Goal: Task Accomplishment & Management: Use online tool/utility

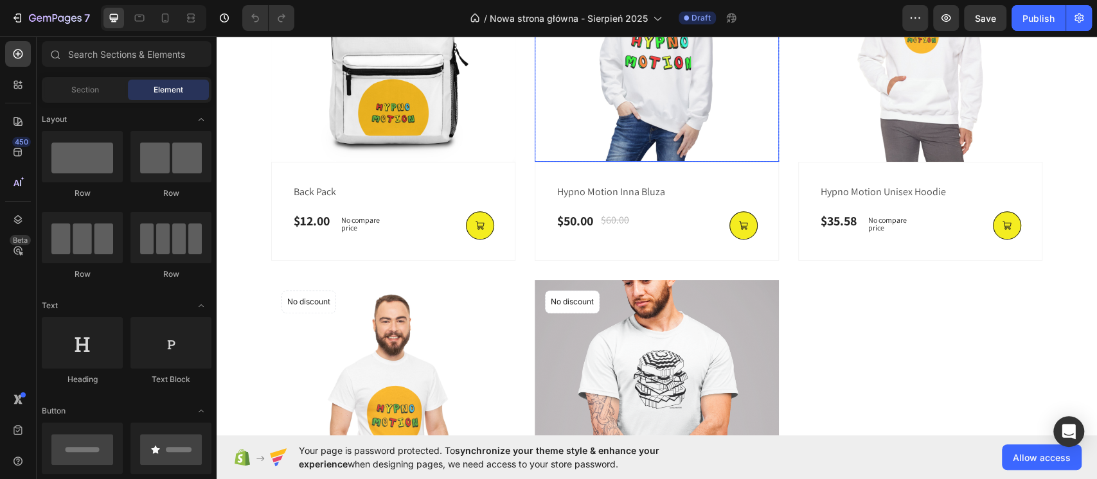
scroll to position [857, 0]
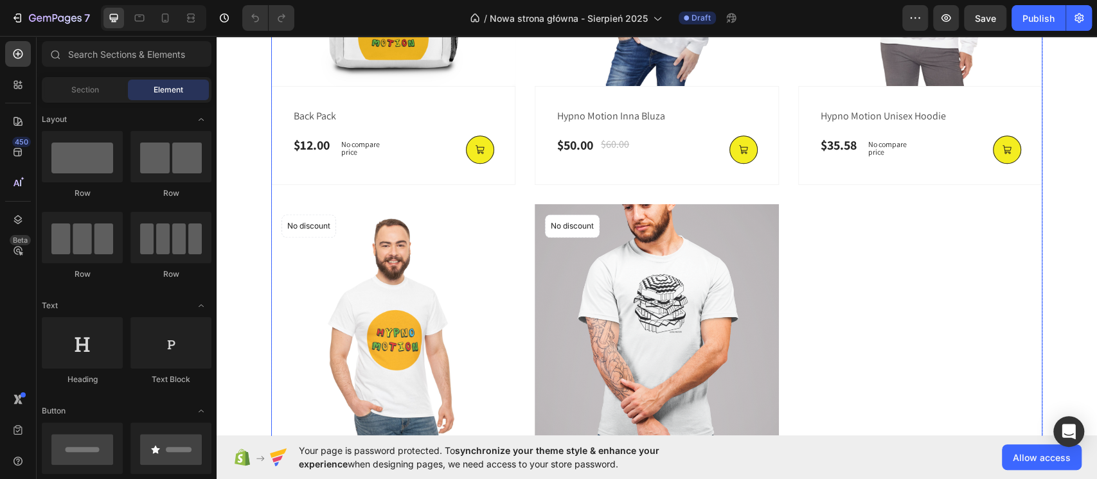
click at [924, 327] on div "(P) Images No discount Not be displayed when published Product Badge Row back p…" at bounding box center [656, 195] width 771 height 706
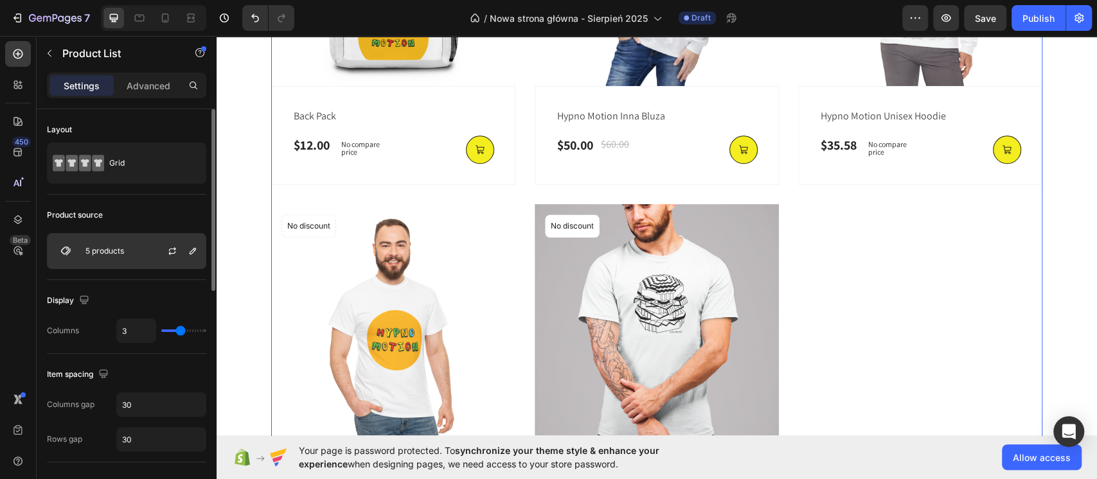
click at [148, 256] on div "5 products" at bounding box center [126, 251] width 159 height 36
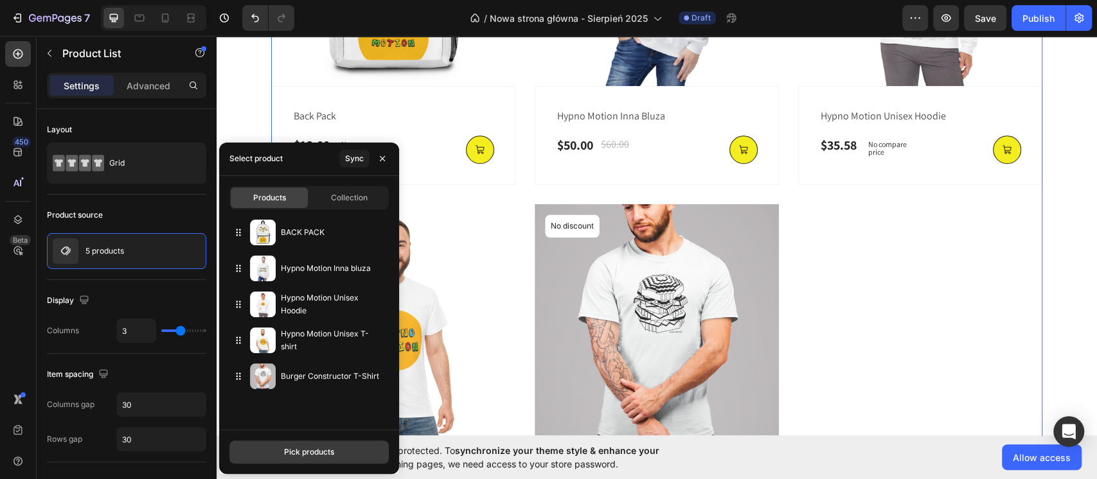
click at [325, 451] on div "Pick products" at bounding box center [309, 453] width 50 height 12
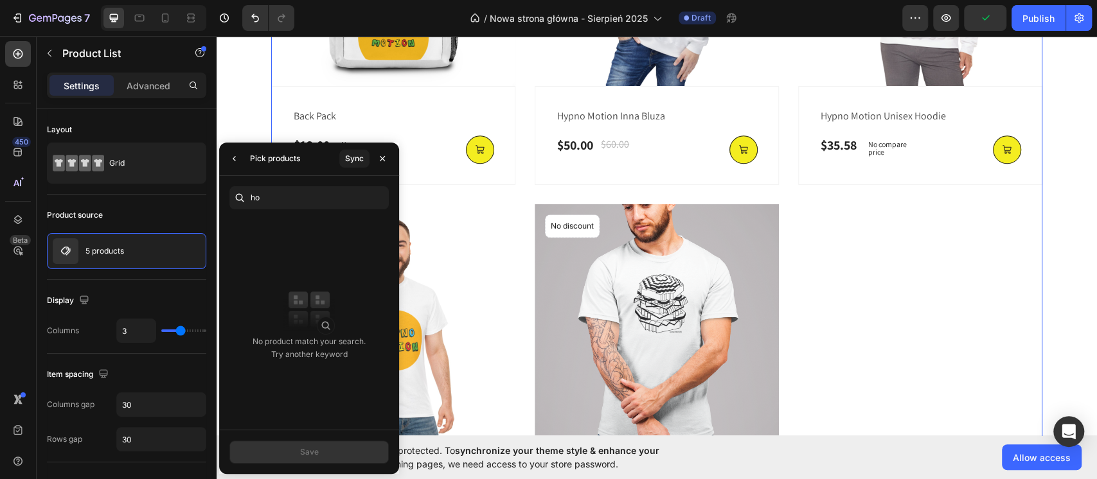
type input "h"
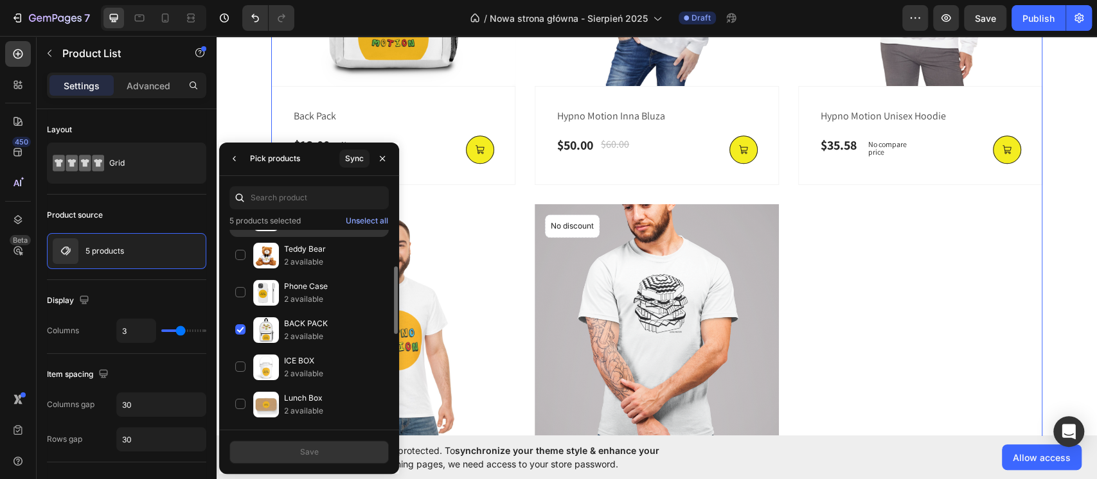
scroll to position [0, 0]
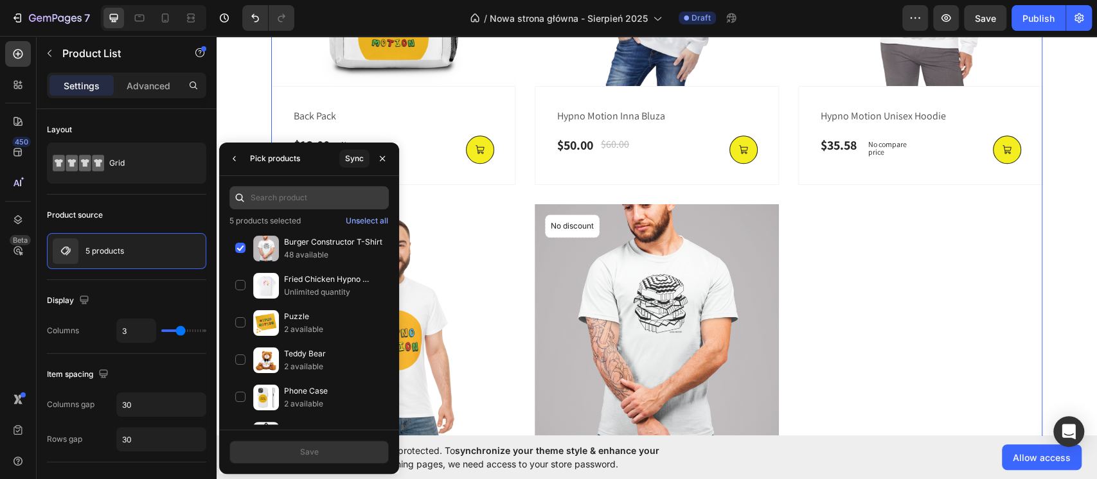
click at [335, 203] on input "text" at bounding box center [308, 197] width 159 height 23
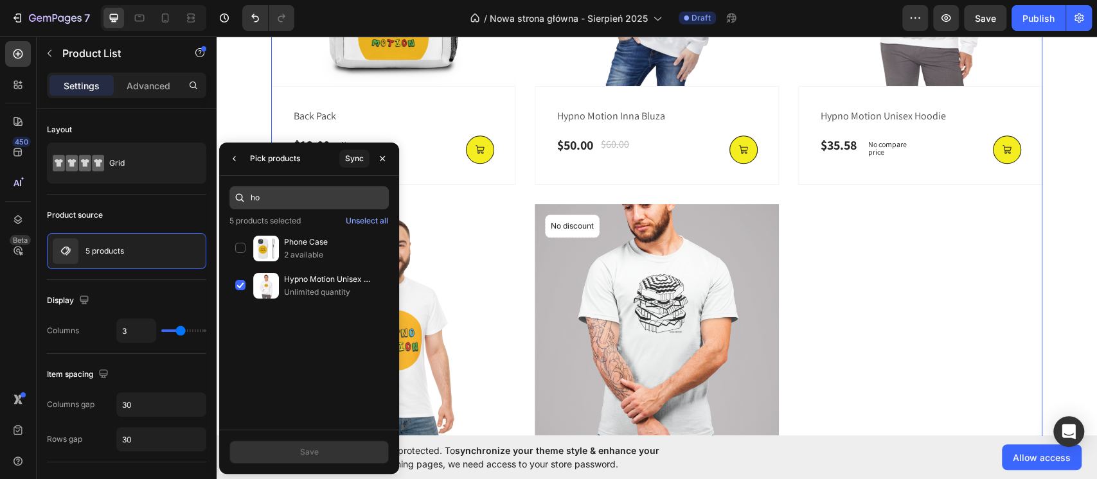
type input "h"
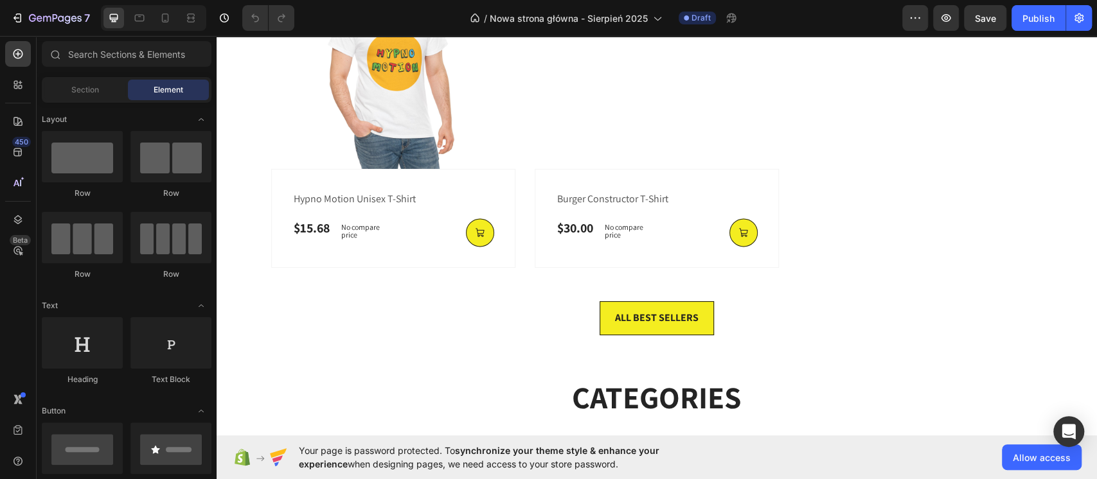
scroll to position [1044, 0]
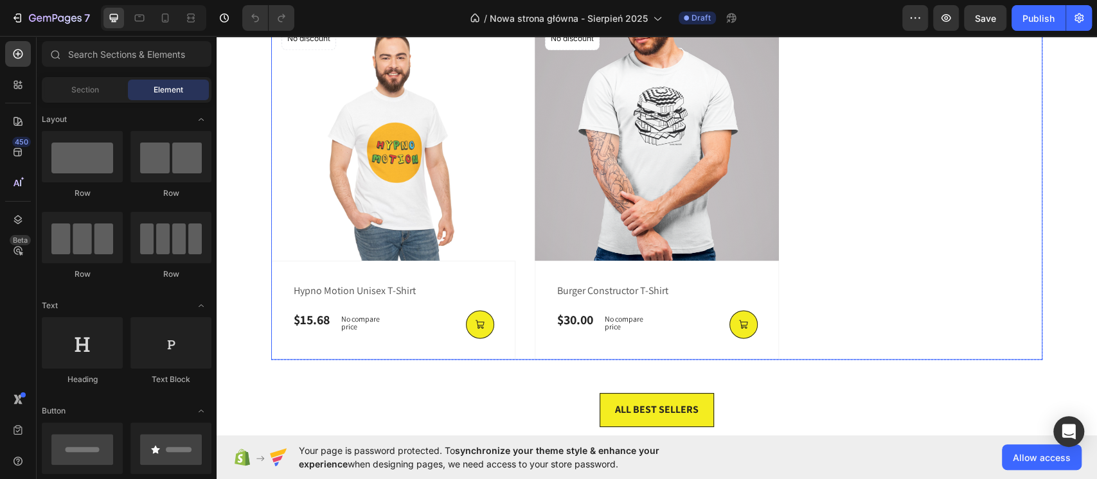
click at [902, 213] on div "(P) Images No discount Not be displayed when published Product Badge Row back p…" at bounding box center [656, 7] width 771 height 706
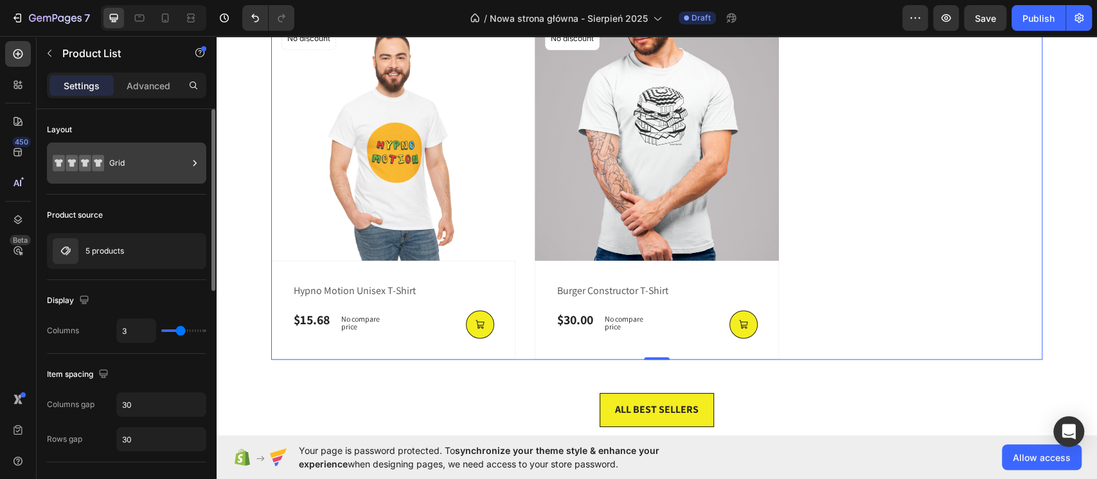
click at [147, 160] on div "Grid" at bounding box center [148, 163] width 78 height 30
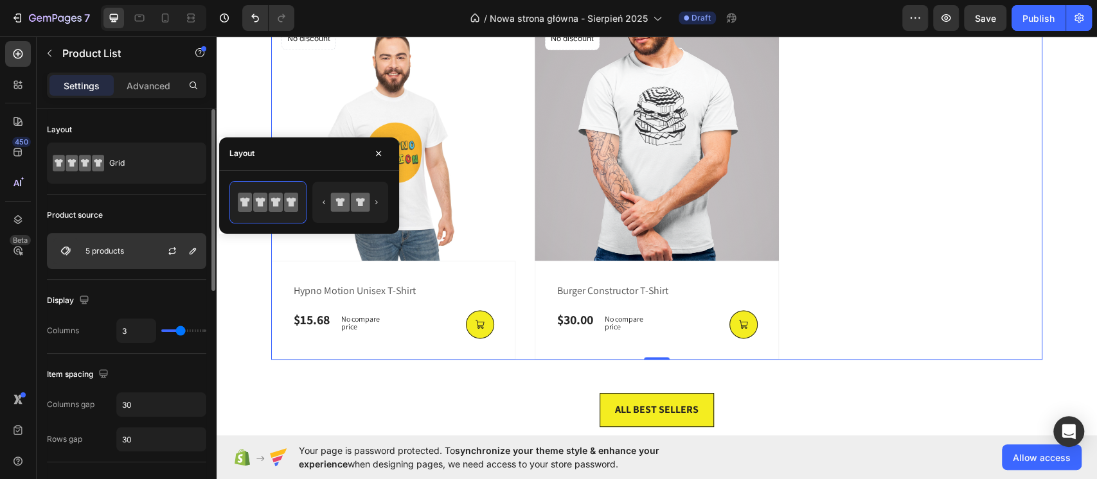
click at [158, 242] on div at bounding box center [177, 251] width 57 height 35
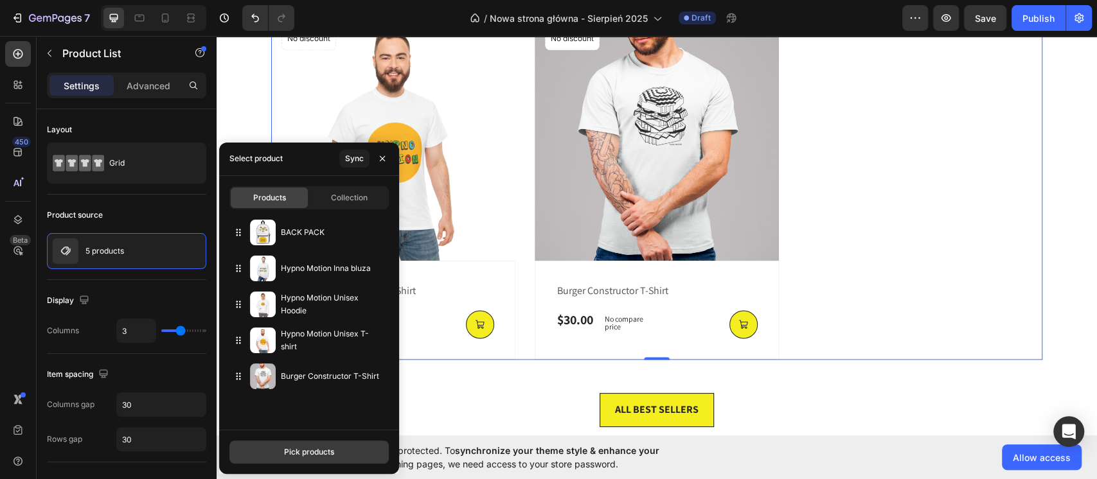
click at [321, 460] on button "Pick products" at bounding box center [308, 452] width 159 height 23
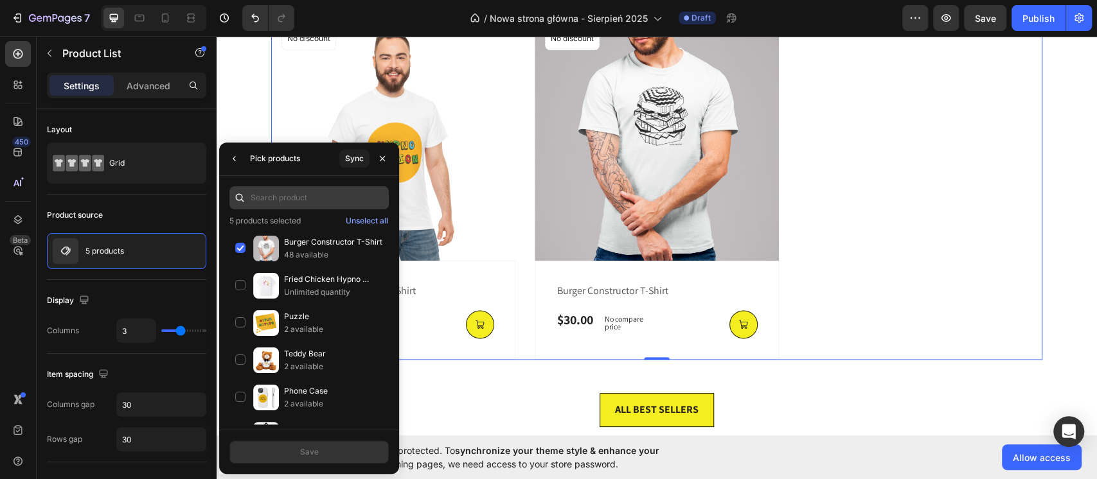
type input "b"
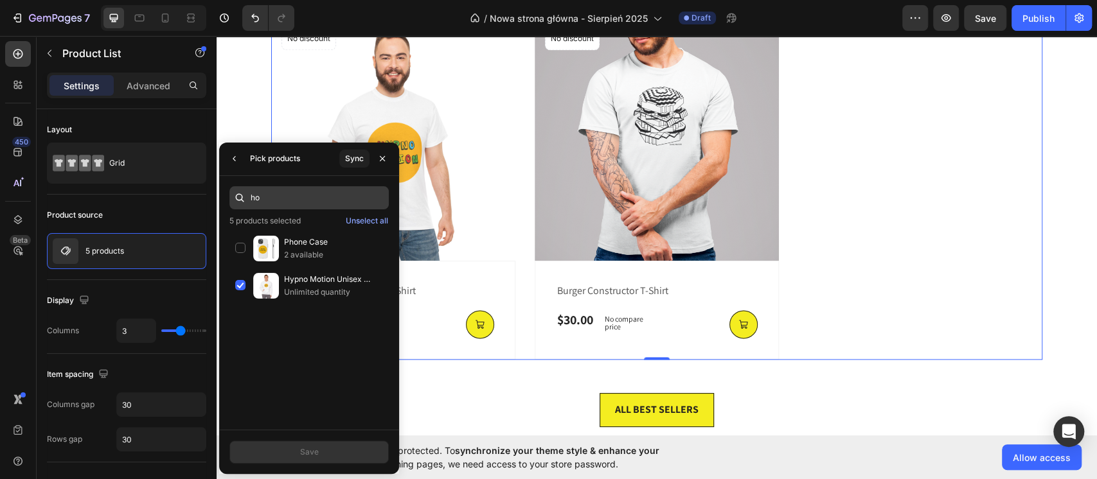
type input "h"
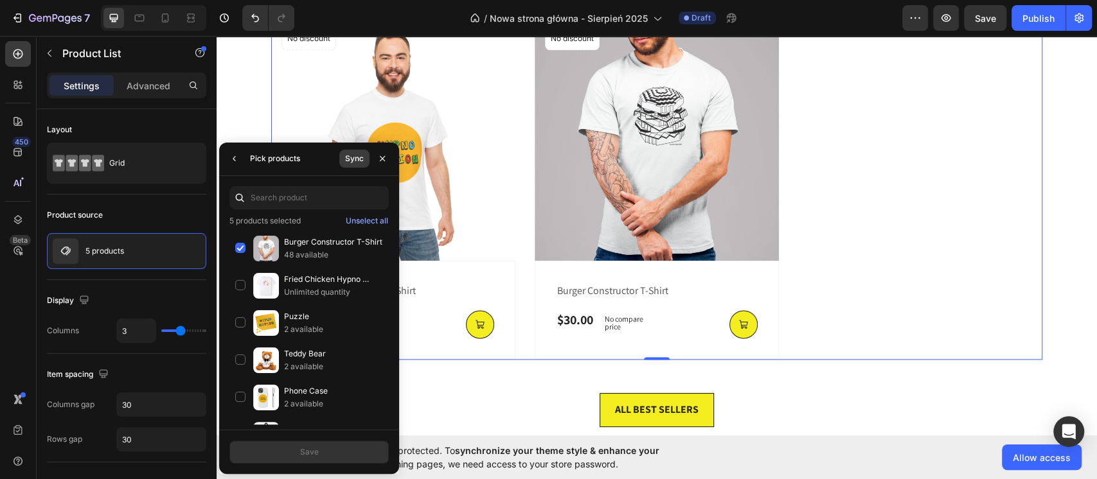
click at [353, 159] on div "Sync" at bounding box center [354, 159] width 19 height 12
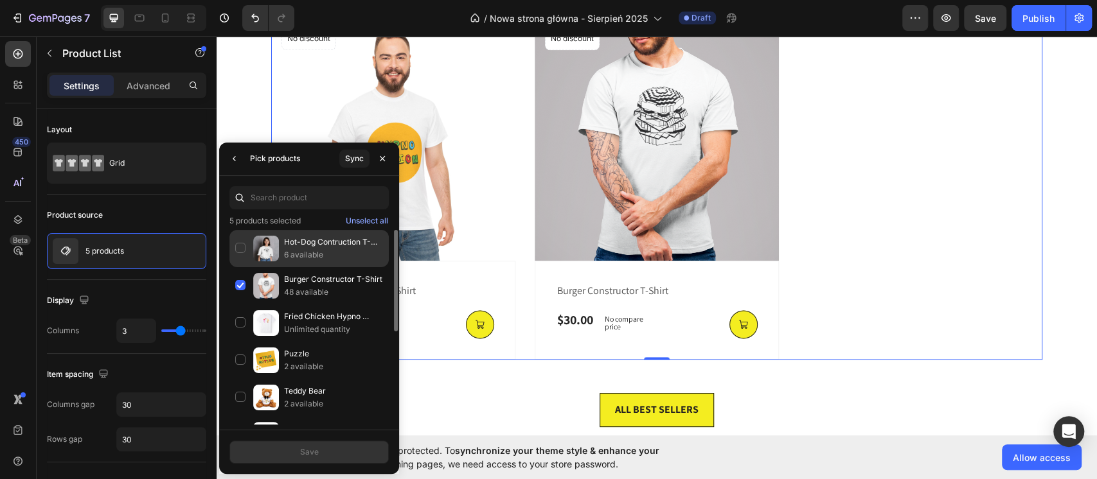
click at [312, 238] on p "Hot-Dog Contruction T-Shirt" at bounding box center [333, 242] width 99 height 13
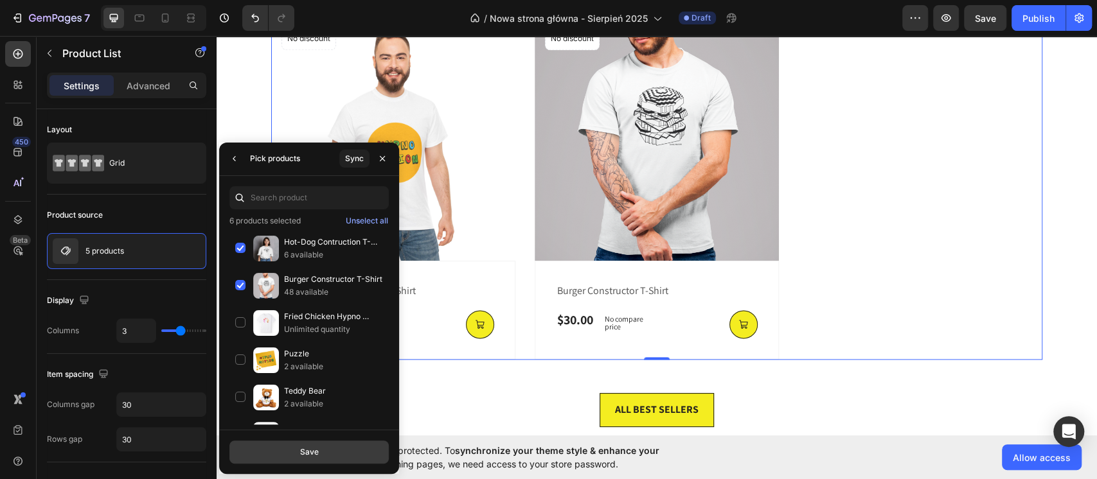
click at [327, 451] on button "Save" at bounding box center [308, 452] width 159 height 23
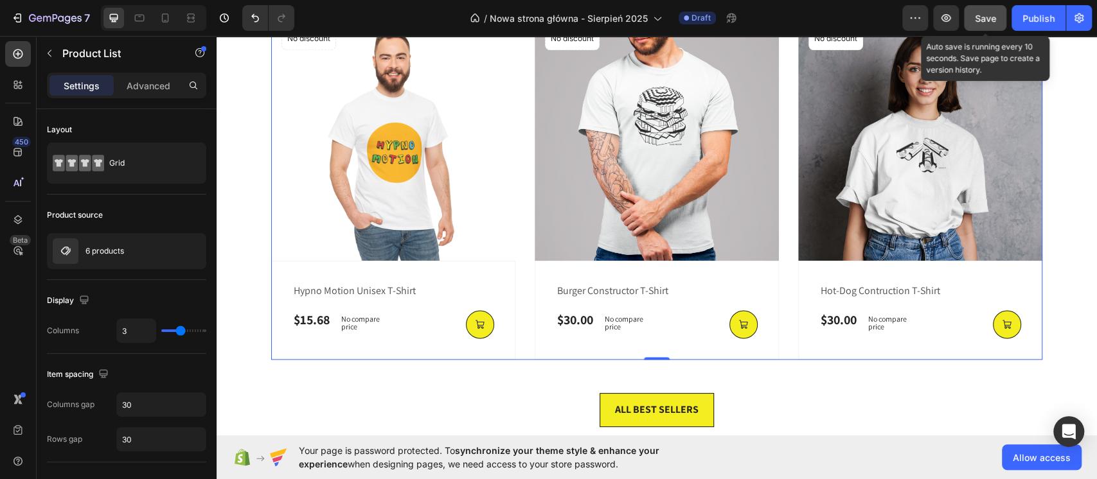
click at [997, 13] on button "Save" at bounding box center [985, 18] width 42 height 26
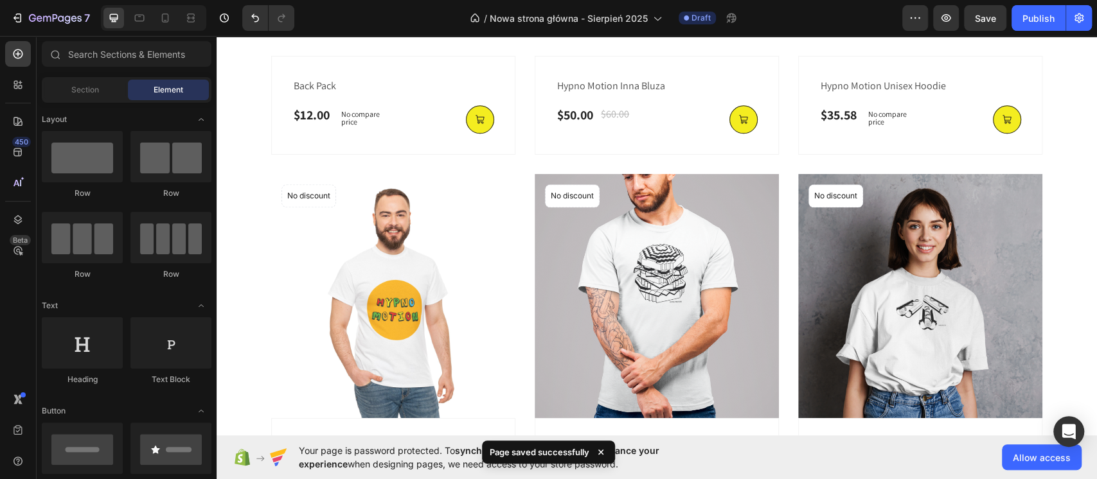
scroll to position [882, 0]
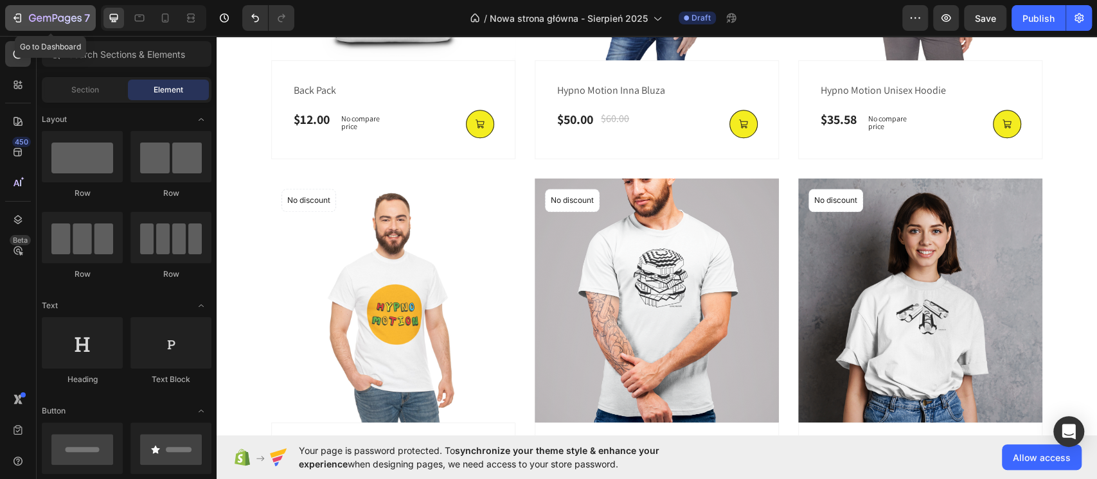
click at [59, 13] on div "7" at bounding box center [59, 17] width 61 height 15
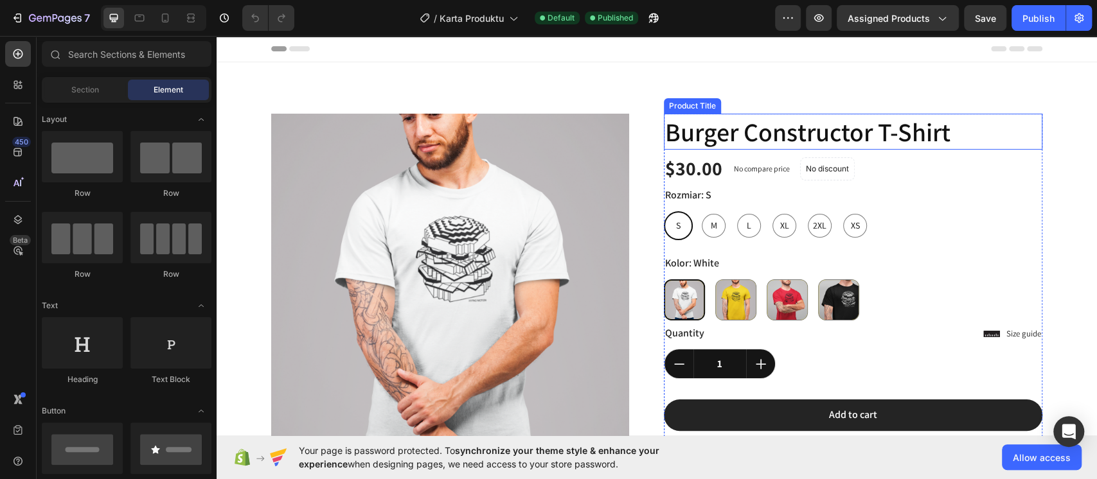
click at [711, 133] on h1 "Burger Constructor T-Shirt" at bounding box center [853, 132] width 379 height 36
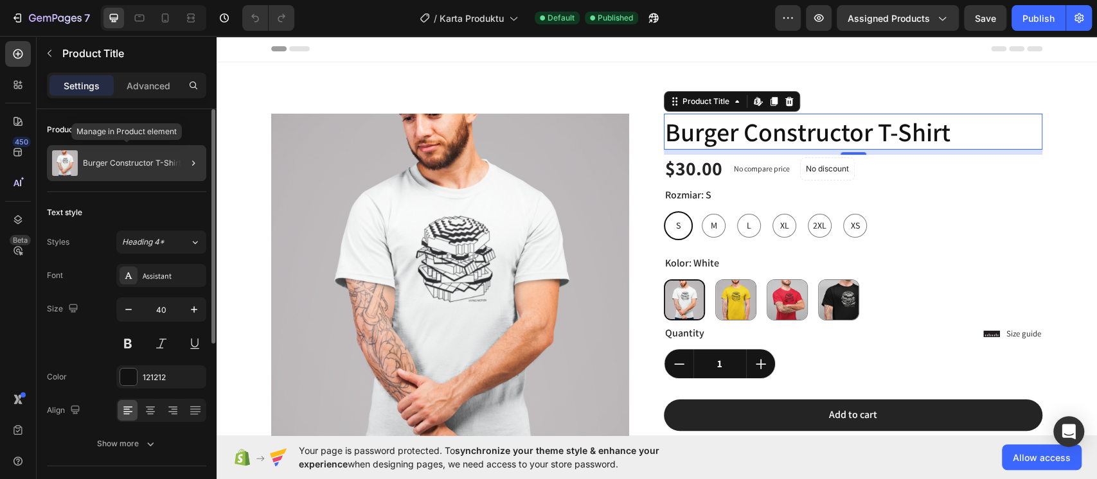
click at [143, 160] on p "Burger Constructor T-Shirt" at bounding box center [132, 163] width 98 height 9
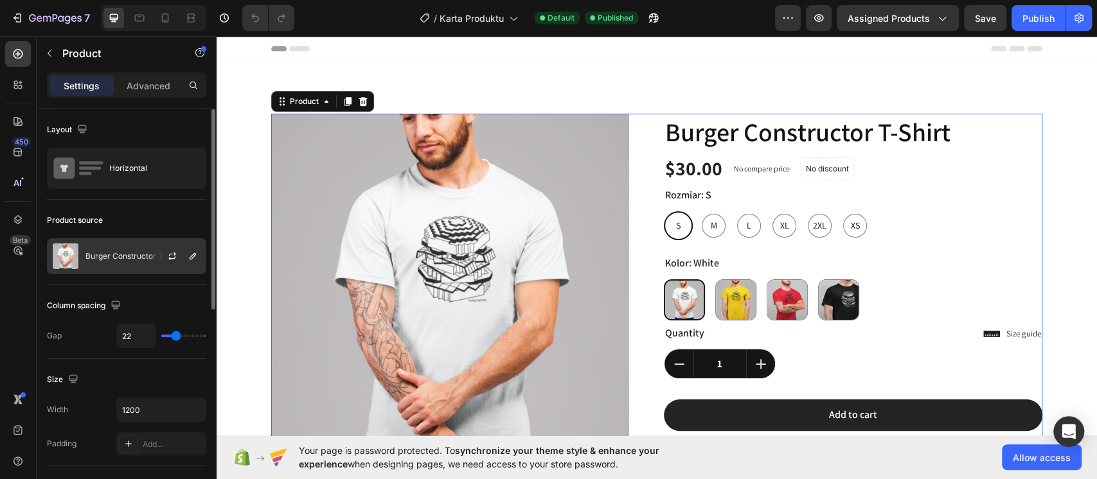
click at [123, 254] on p "Burger Constructor T-Shirt" at bounding box center [134, 256] width 98 height 9
click at [175, 254] on icon "button" at bounding box center [172, 255] width 7 height 4
click at [188, 256] on icon "button" at bounding box center [193, 256] width 10 height 10
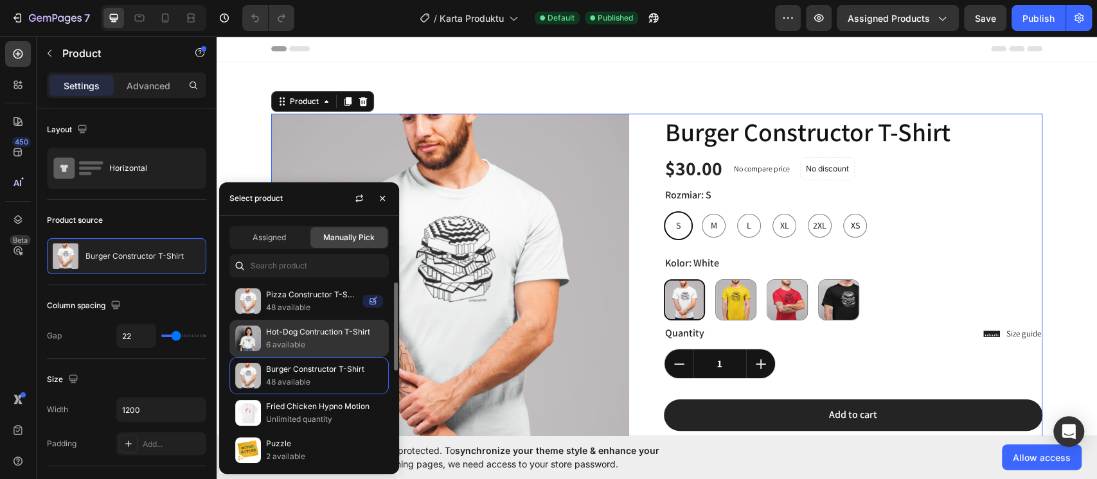
click at [324, 337] on p "Hot-Dog Contruction T-Shirt" at bounding box center [324, 332] width 117 height 13
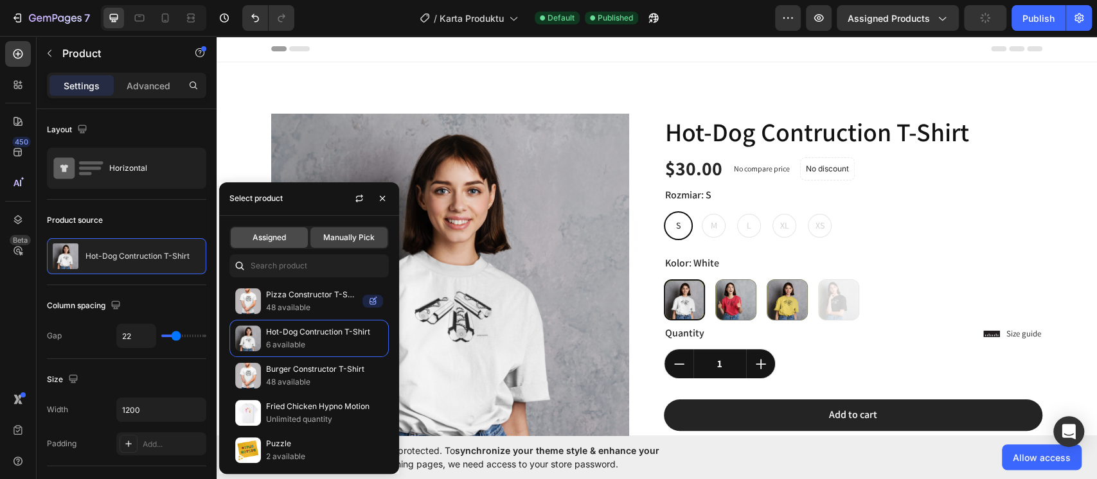
click at [278, 239] on span "Assigned" at bounding box center [269, 238] width 33 height 12
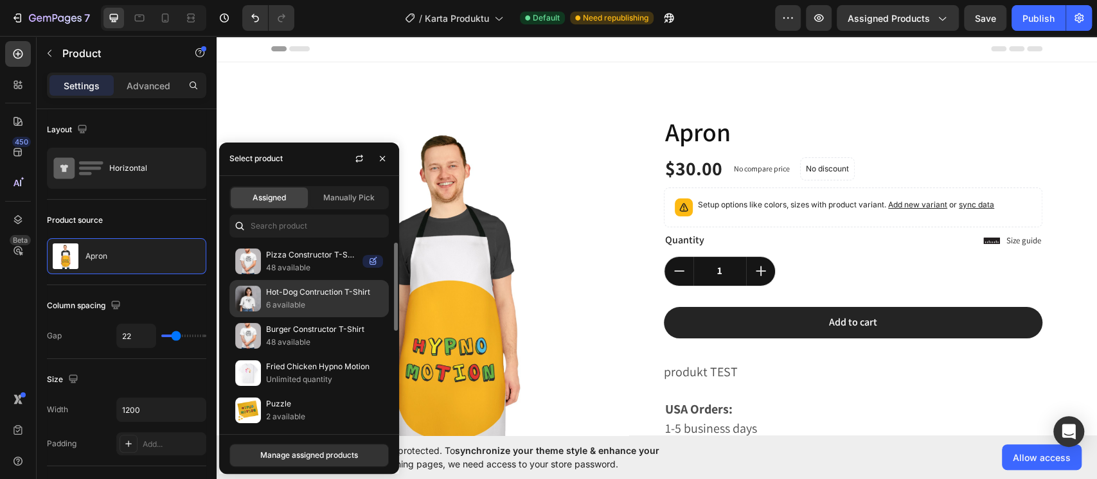
click at [323, 301] on p "6 available" at bounding box center [324, 305] width 117 height 13
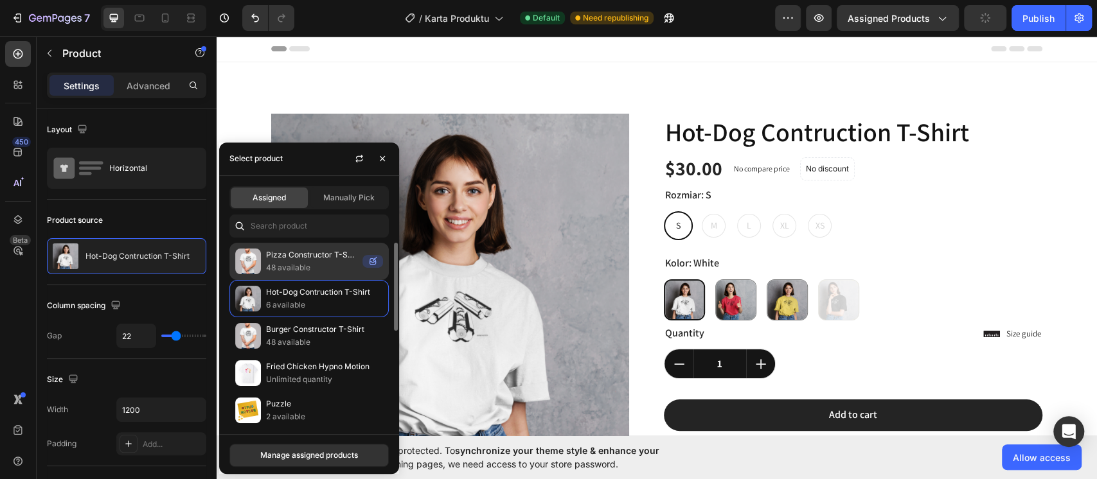
click at [319, 262] on p "48 available" at bounding box center [311, 268] width 91 height 13
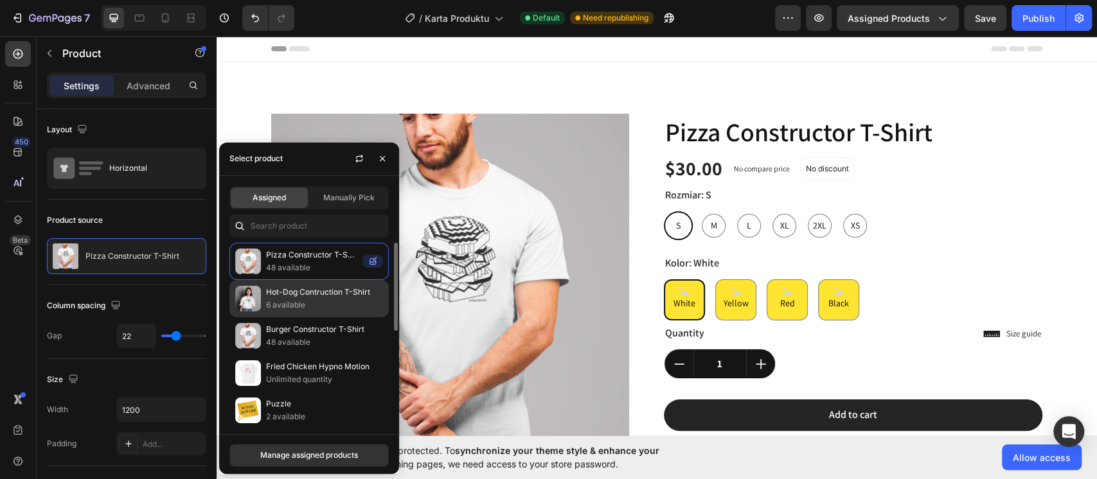
click at [328, 294] on p "Hot-Dog Contruction T-Shirt" at bounding box center [324, 292] width 117 height 13
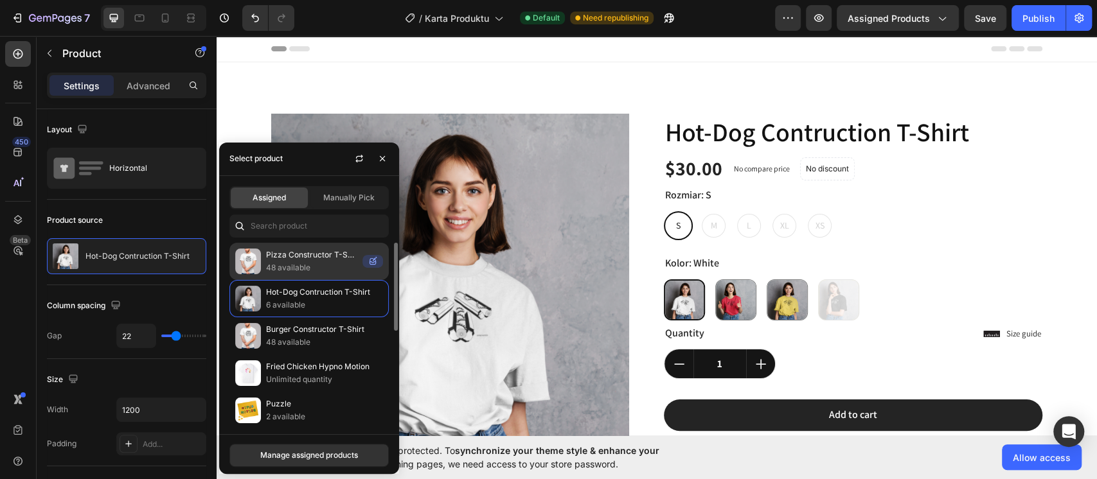
click at [316, 255] on p "Pizza Constructor T-Shirt" at bounding box center [311, 255] width 91 height 13
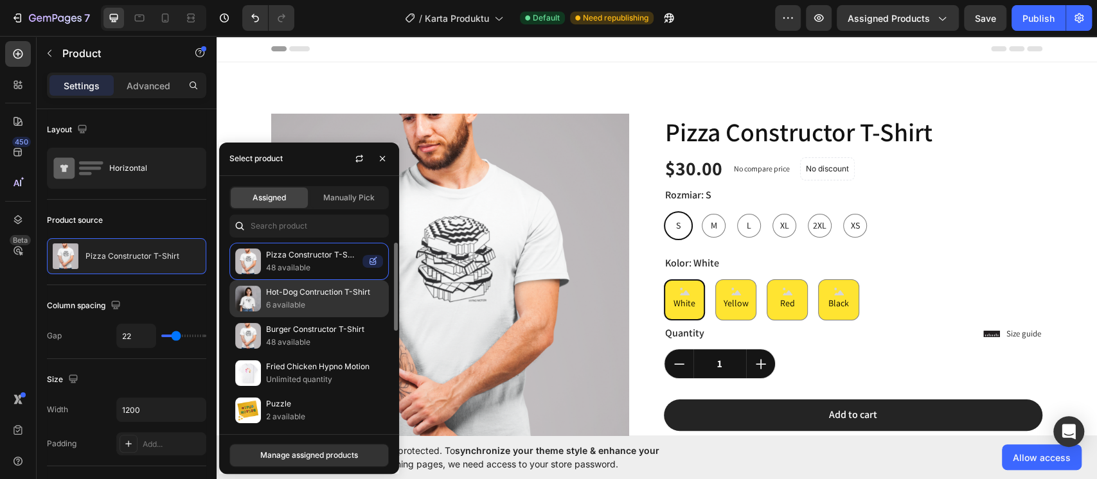
click at [314, 296] on p "Hot-Dog Contruction T-Shirt" at bounding box center [324, 292] width 117 height 13
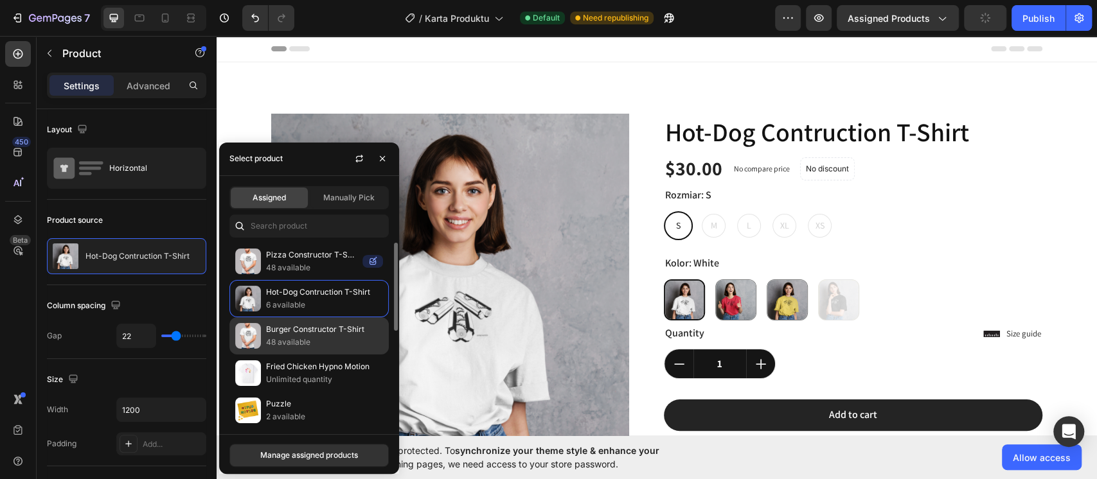
click at [314, 342] on p "48 available" at bounding box center [324, 342] width 117 height 13
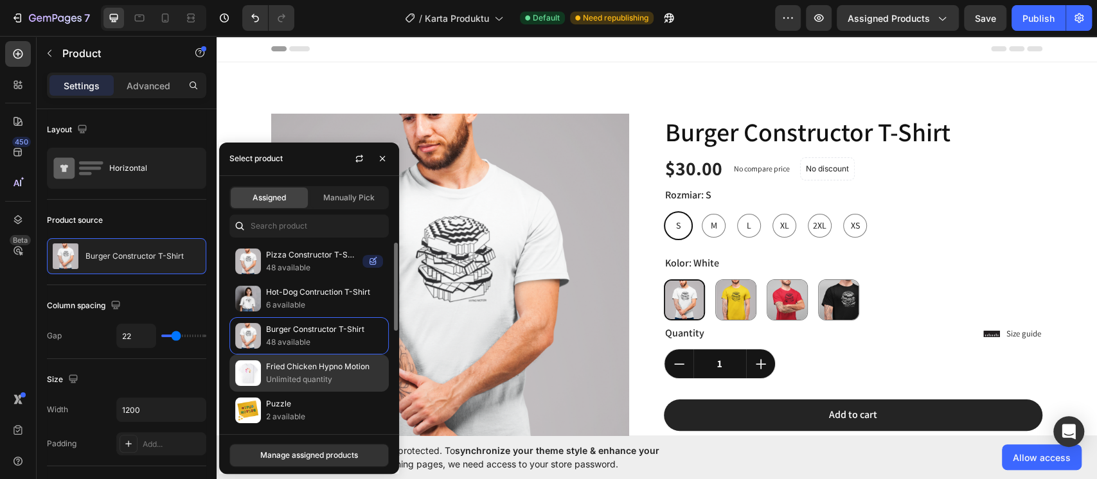
click at [313, 368] on p "Fried Chicken Hypno Motion" at bounding box center [324, 367] width 117 height 13
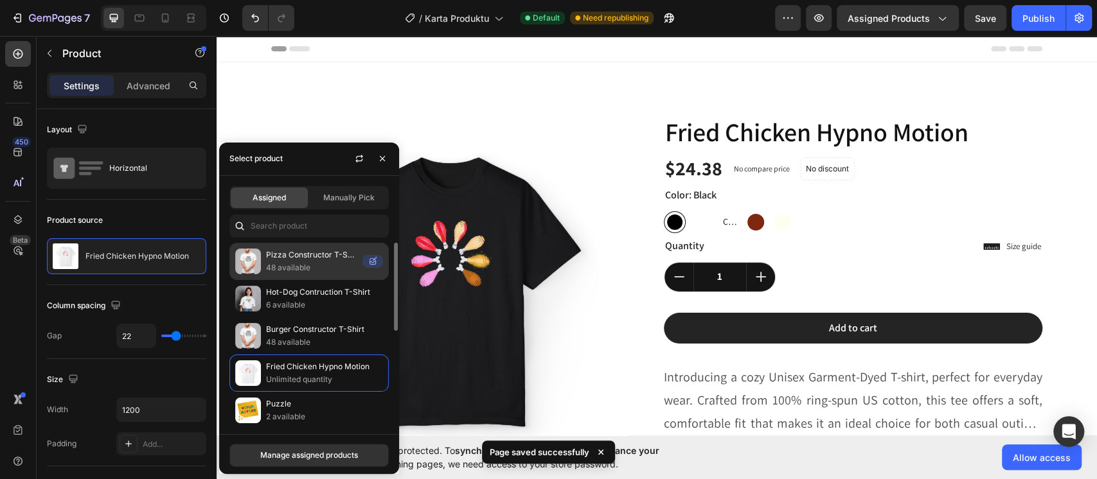
click at [307, 255] on p "Pizza Constructor T-Shirt" at bounding box center [311, 255] width 91 height 13
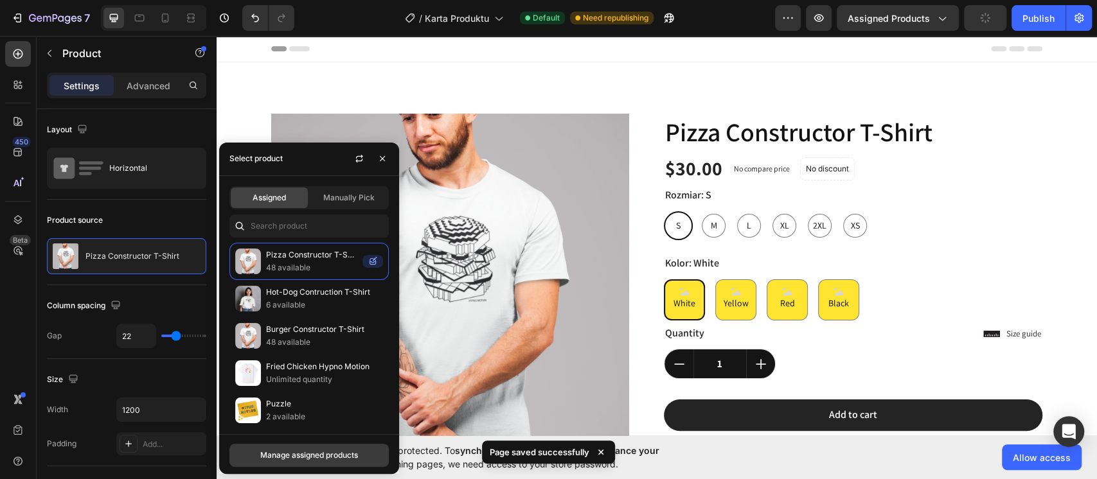
click at [317, 452] on div "Manage assigned products" at bounding box center [309, 456] width 98 height 12
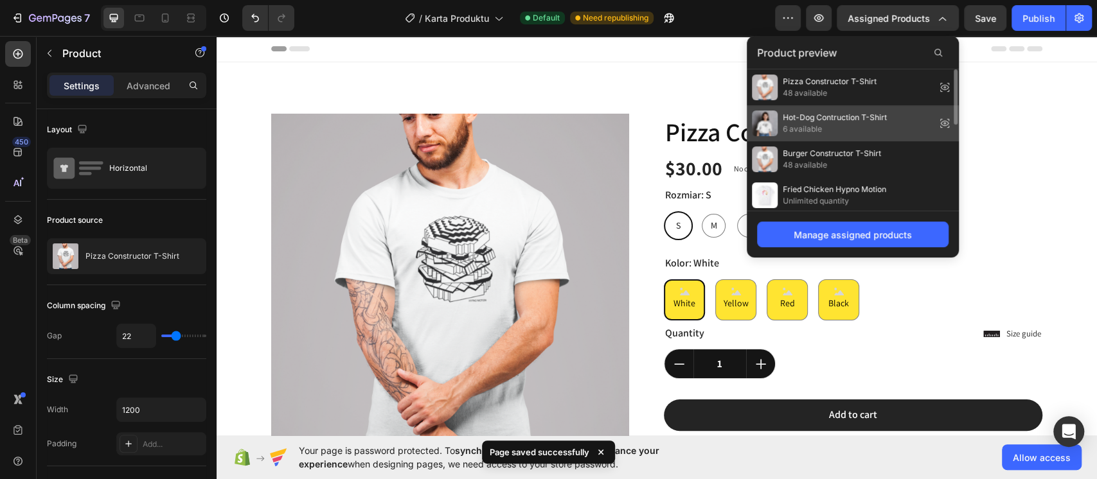
click at [908, 125] on div "Hot-Dog Contruction T-Shirt 6 available" at bounding box center [853, 123] width 212 height 36
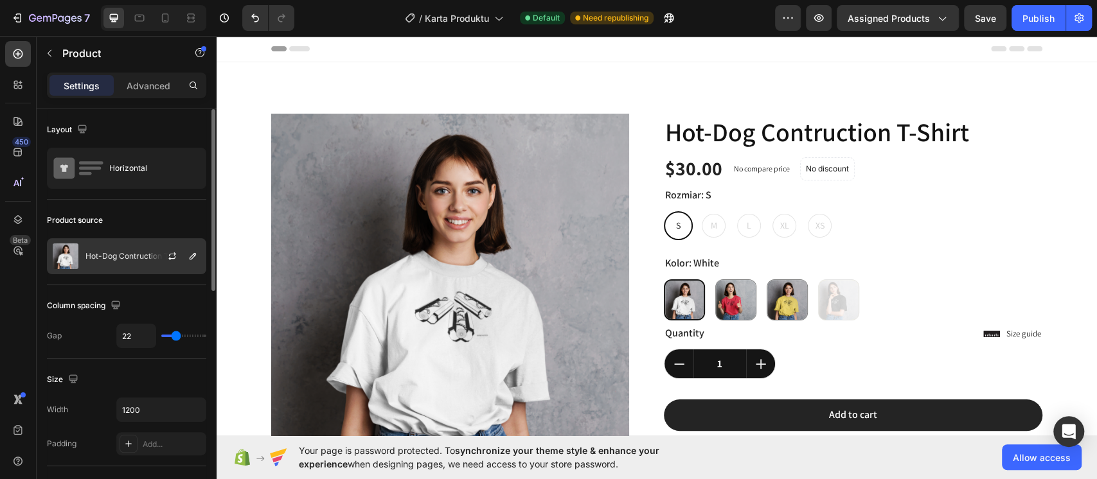
click at [157, 258] on div at bounding box center [177, 256] width 57 height 35
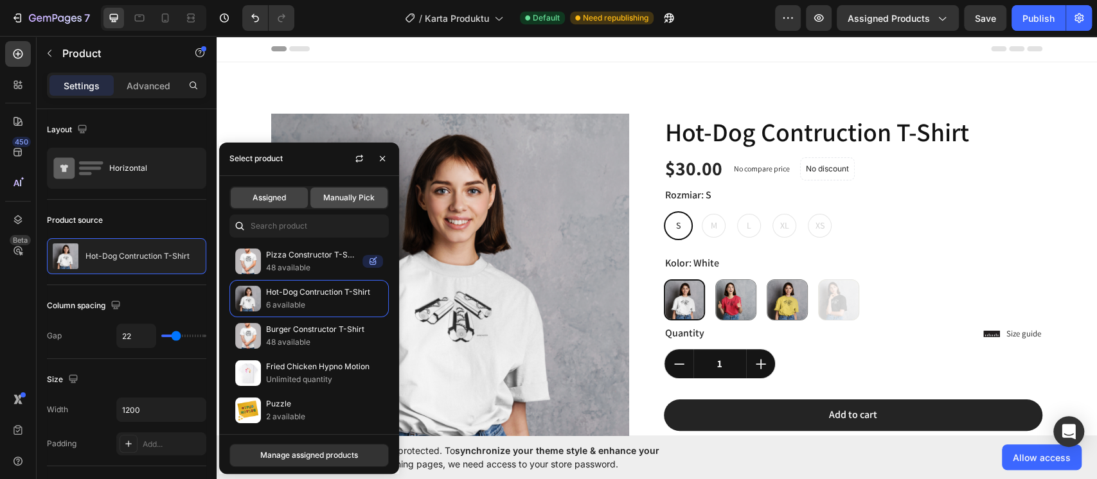
click at [333, 201] on span "Manually Pick" at bounding box center [348, 198] width 51 height 12
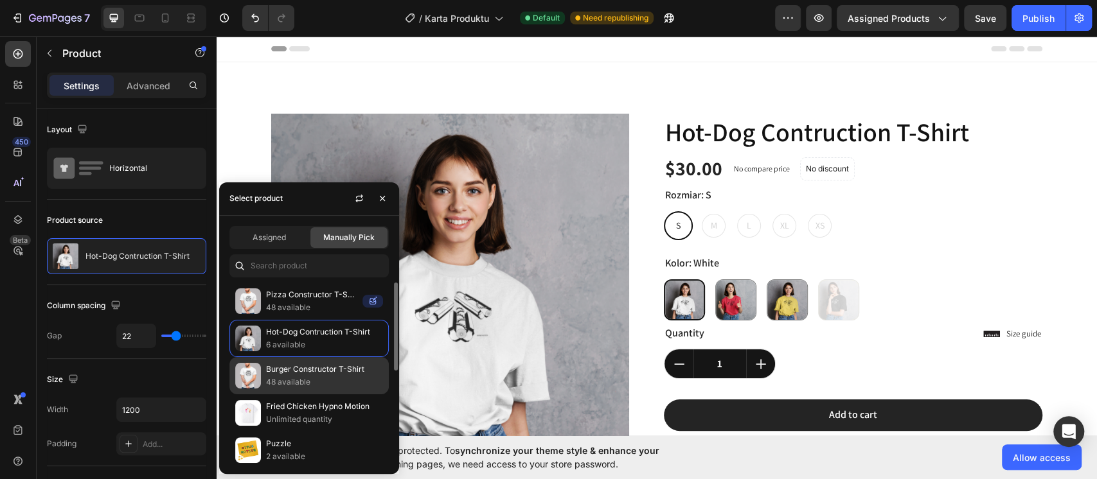
click at [247, 373] on img at bounding box center [248, 376] width 26 height 26
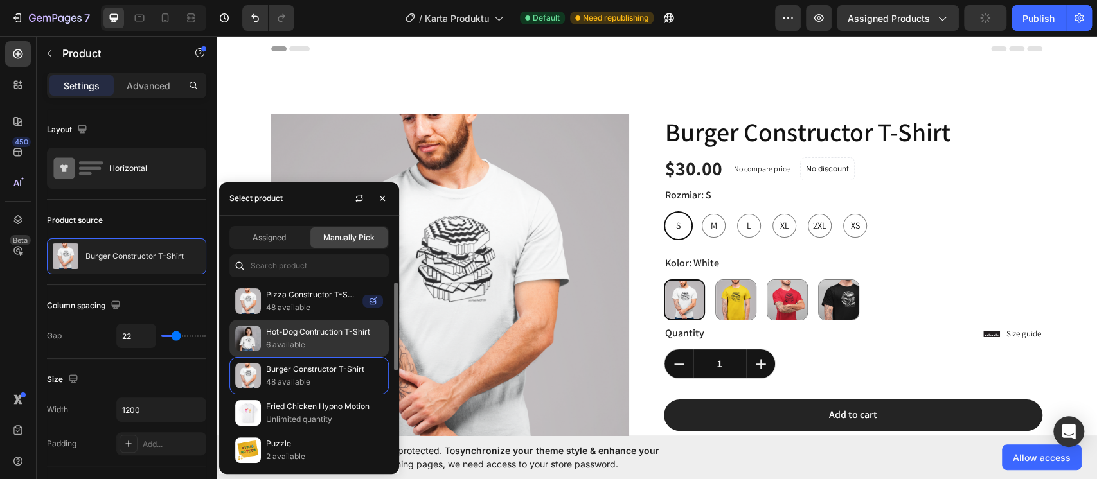
click at [249, 335] on img at bounding box center [248, 339] width 26 height 26
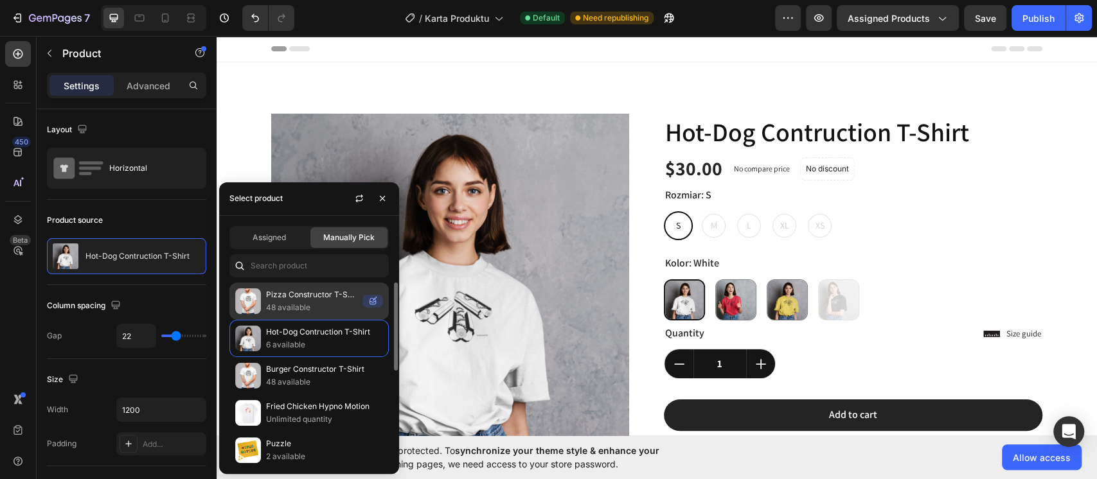
click at [254, 305] on img at bounding box center [248, 302] width 26 height 26
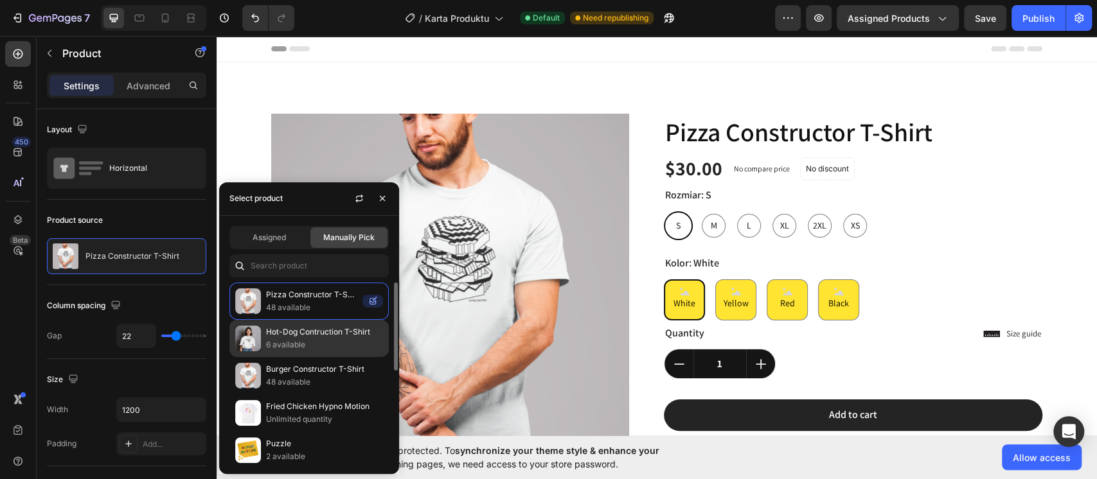
click at [254, 326] on img at bounding box center [248, 339] width 26 height 26
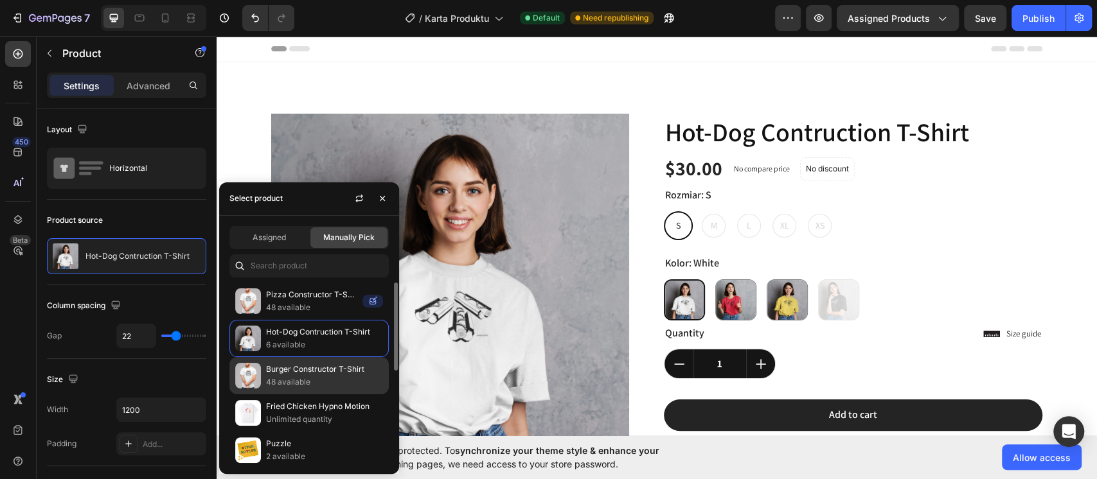
click at [252, 376] on img at bounding box center [248, 376] width 26 height 26
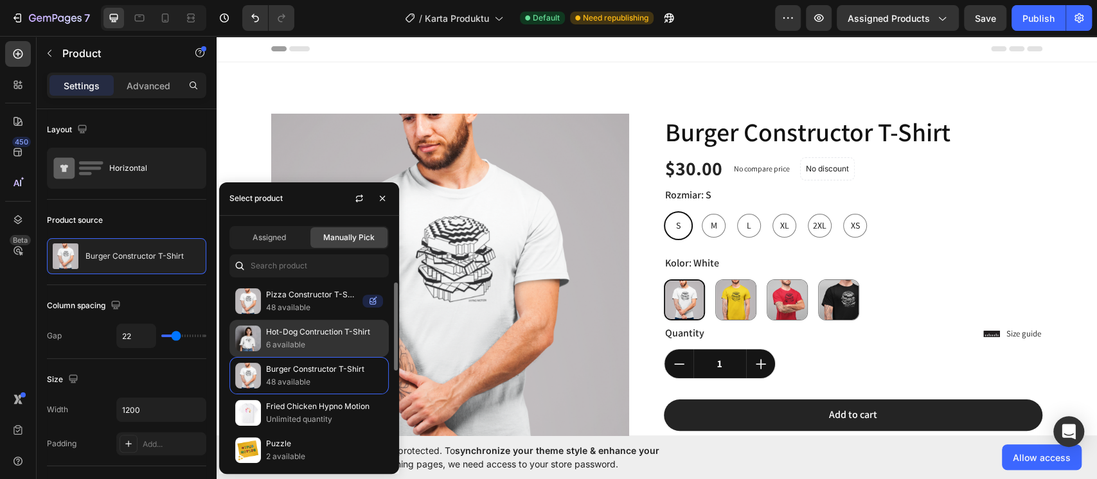
click at [252, 343] on img at bounding box center [248, 339] width 26 height 26
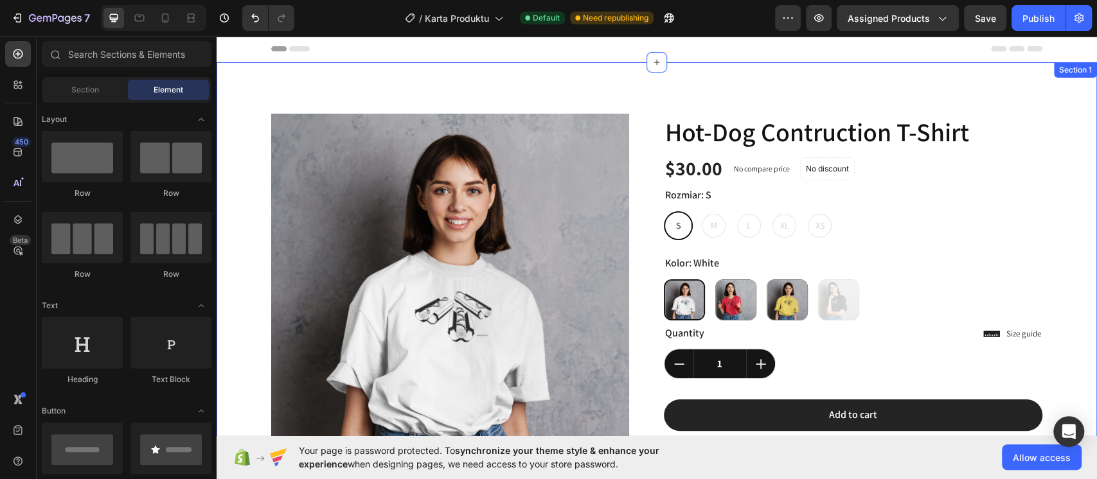
click at [702, 85] on div "Product Images Lorem ipsum dolor sit amet, consectetur Text Block 150+ Text Blo…" at bounding box center [657, 401] width 880 height 678
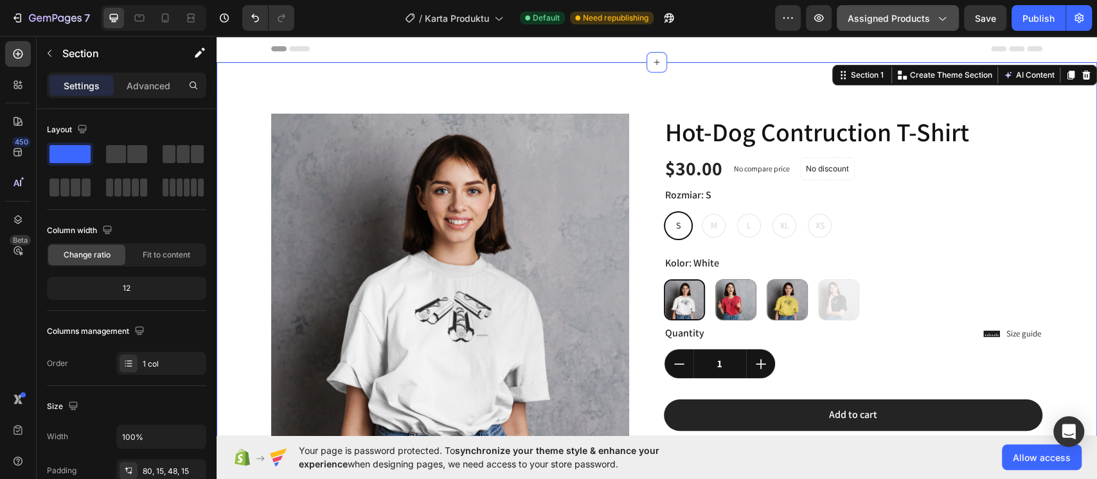
click at [884, 26] on button "Assigned Products" at bounding box center [898, 18] width 122 height 26
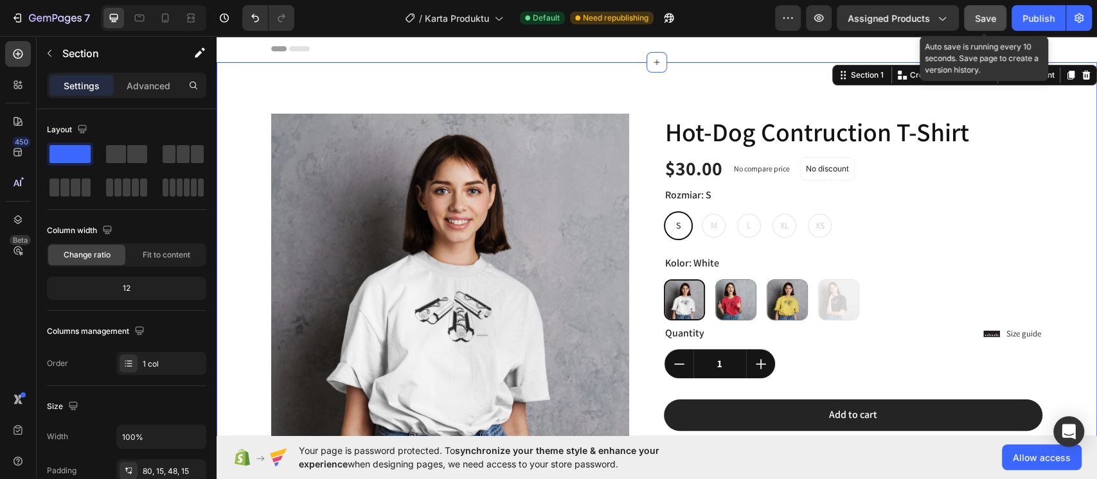
click at [980, 19] on span "Save" at bounding box center [985, 18] width 21 height 11
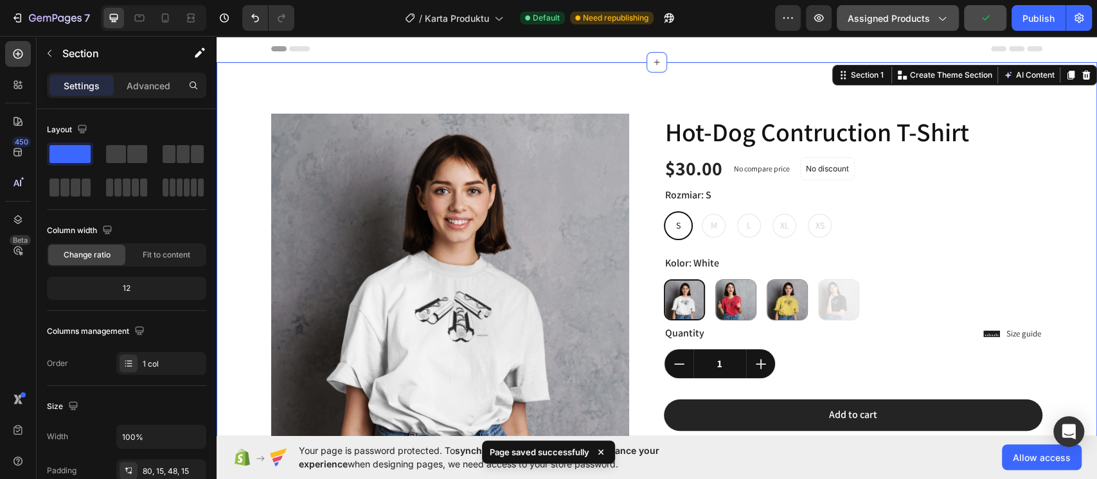
click at [923, 19] on span "Assigned Products" at bounding box center [889, 18] width 82 height 13
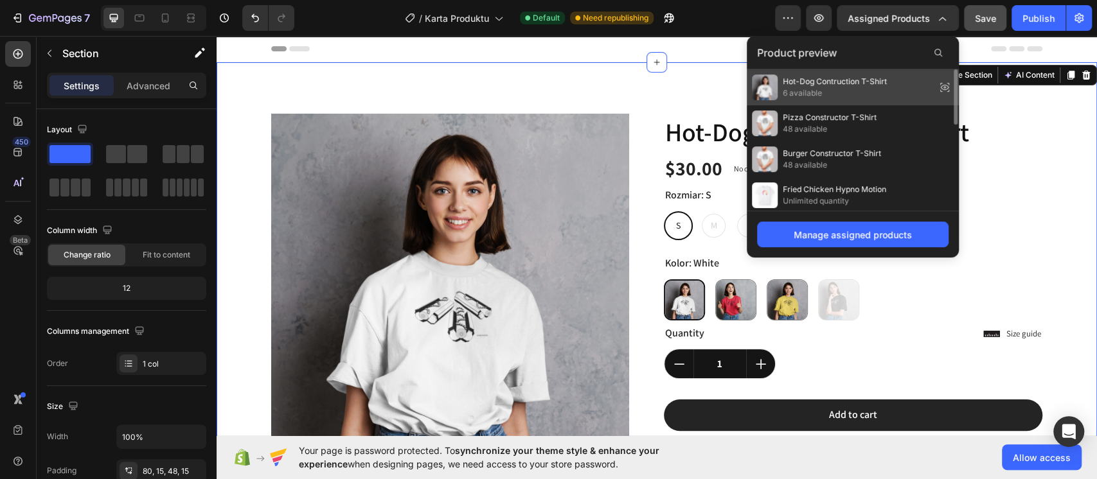
click at [817, 93] on span "6 available" at bounding box center [835, 93] width 104 height 12
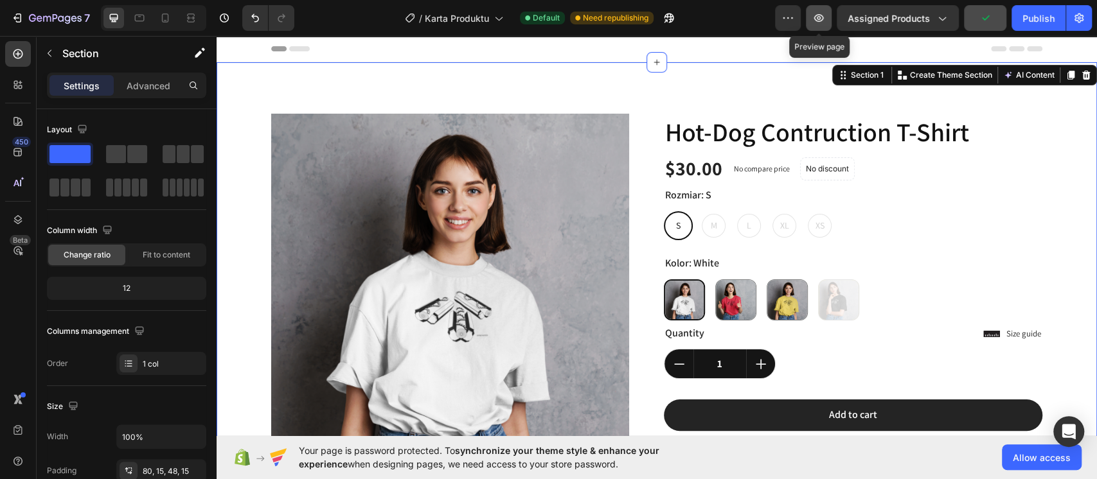
click at [813, 24] on button "button" at bounding box center [819, 18] width 26 height 26
click at [309, 84] on div "Product Images Lorem ipsum dolor sit amet, consectetur Text Block 150+ Text Blo…" at bounding box center [657, 401] width 880 height 678
click at [149, 80] on p "Advanced" at bounding box center [149, 85] width 44 height 13
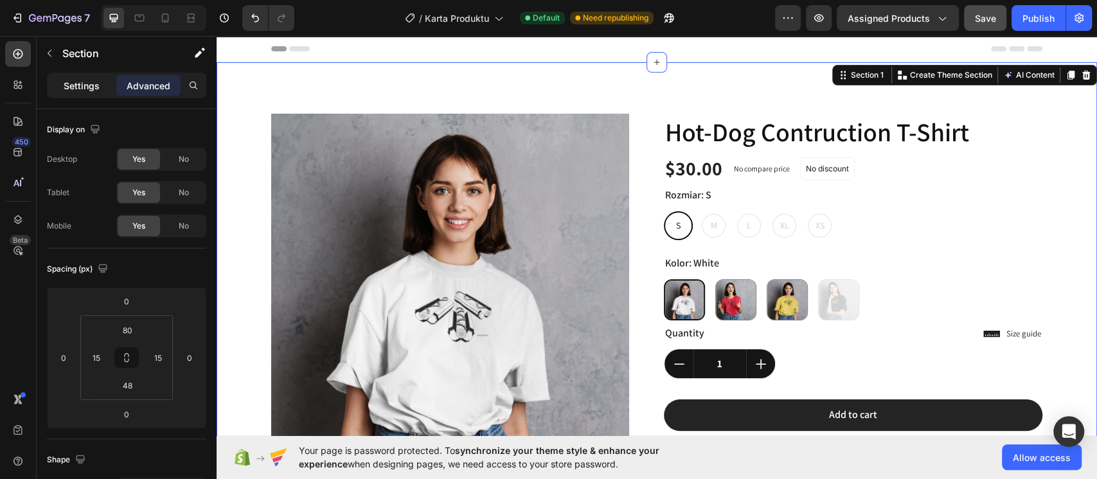
click at [96, 89] on p "Settings" at bounding box center [82, 85] width 36 height 13
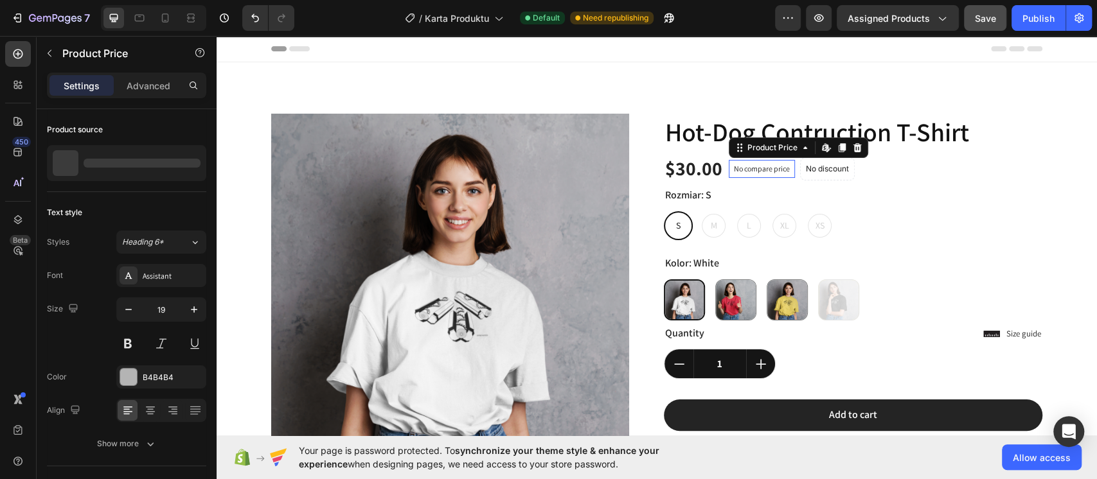
click at [729, 164] on div "No compare price" at bounding box center [762, 169] width 66 height 18
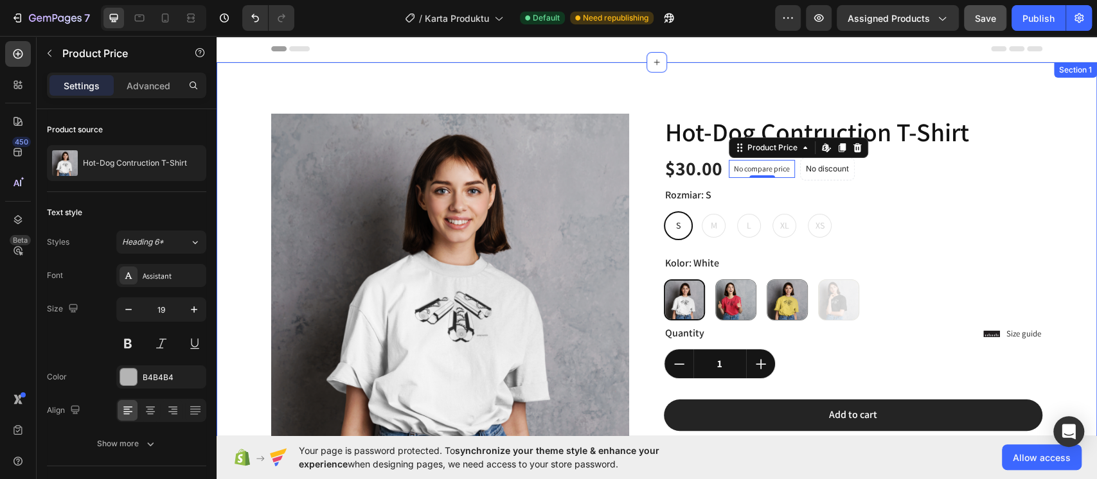
click at [595, 108] on div "Product Images Lorem ipsum dolor sit amet, consectetur Text Block 150+ Text Blo…" at bounding box center [657, 401] width 880 height 678
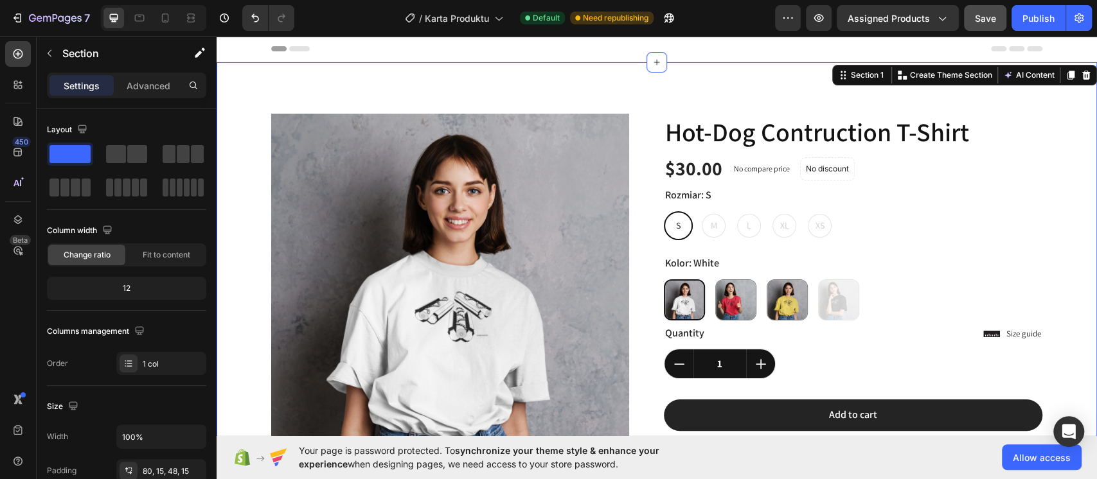
click at [1062, 84] on div "Section 1 You can create reusable sections Create Theme Section AI Content Writ…" at bounding box center [964, 75] width 265 height 21
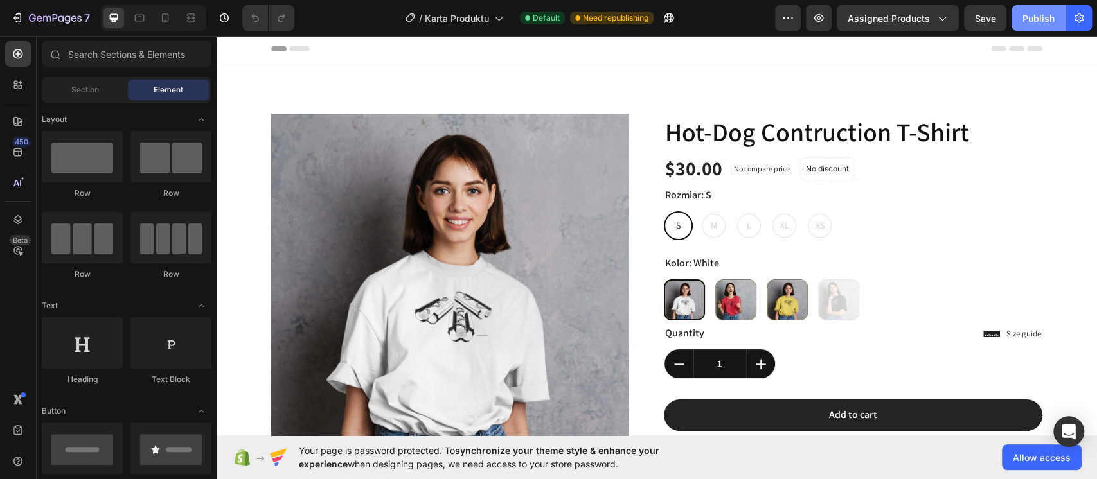
click at [1026, 28] on button "Publish" at bounding box center [1039, 18] width 54 height 26
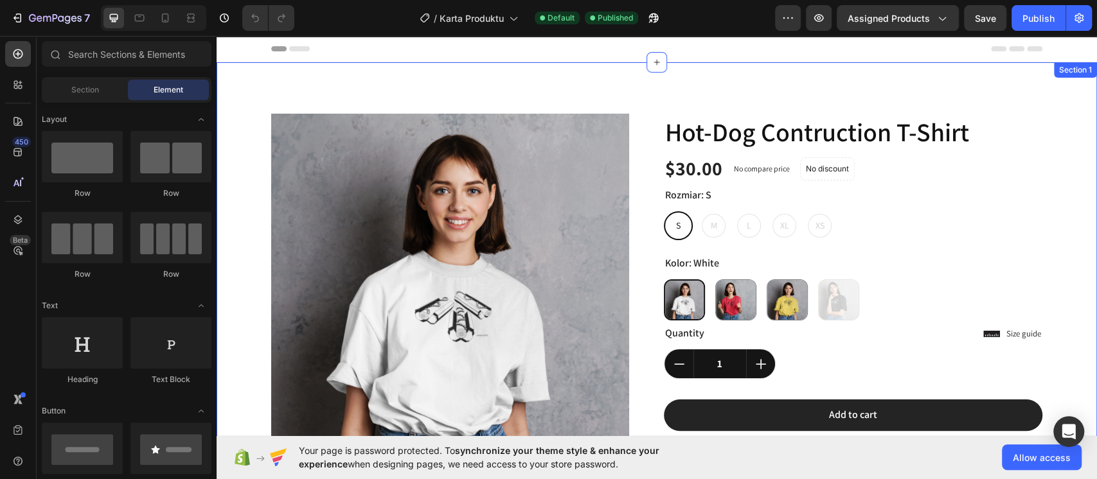
click at [451, 104] on div "Product Images Lorem ipsum dolor sit amet, consectetur Text Block 150+ Text Blo…" at bounding box center [657, 401] width 880 height 678
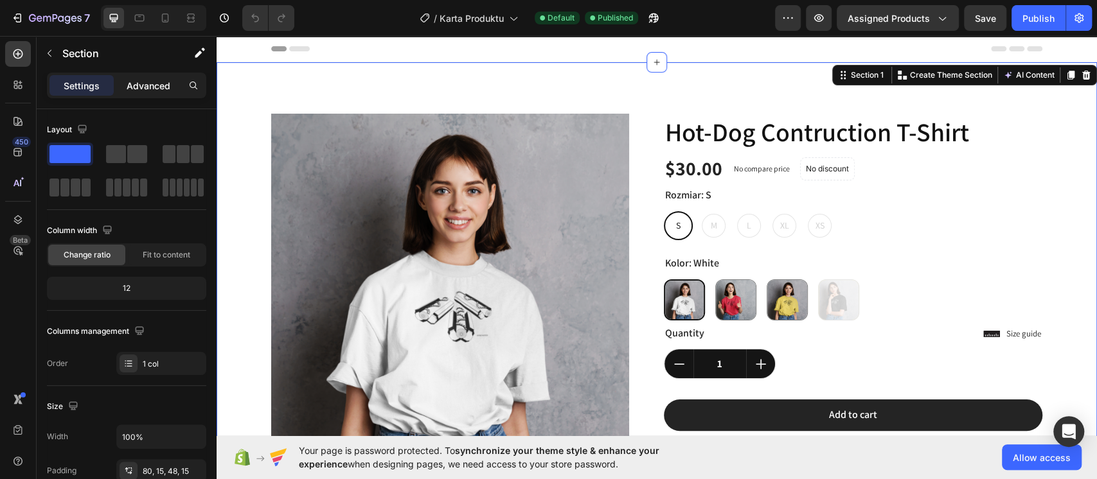
click at [154, 91] on p "Advanced" at bounding box center [149, 85] width 44 height 13
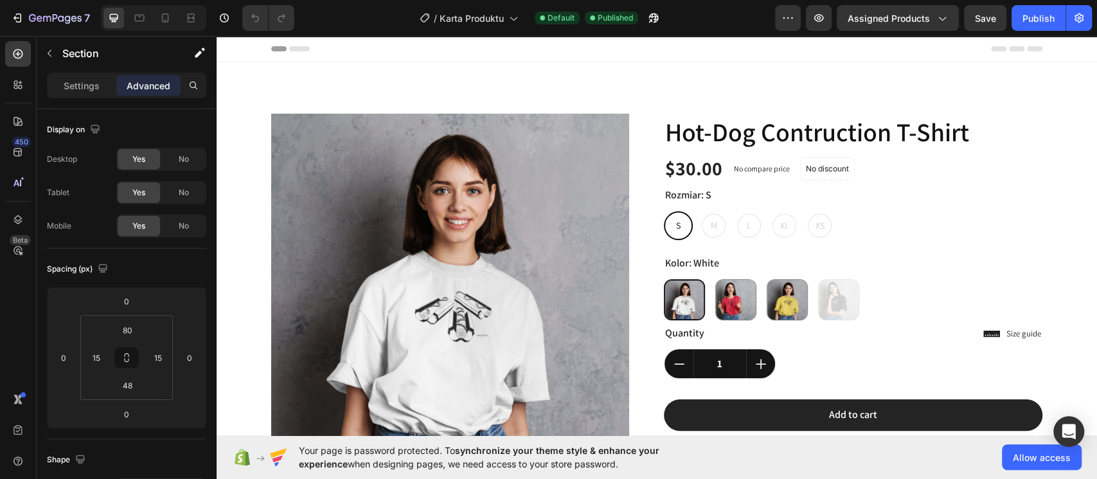
click at [346, 56] on div "Header" at bounding box center [656, 49] width 771 height 26
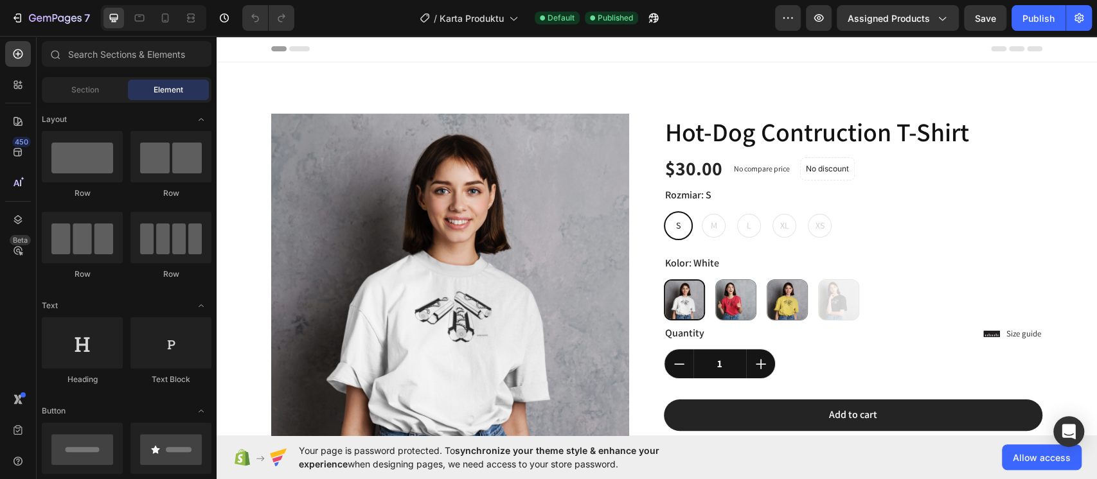
click at [345, 72] on div "Product Images Lorem ipsum dolor sit amet, consectetur Text Block 150+ Text Blo…" at bounding box center [657, 401] width 880 height 678
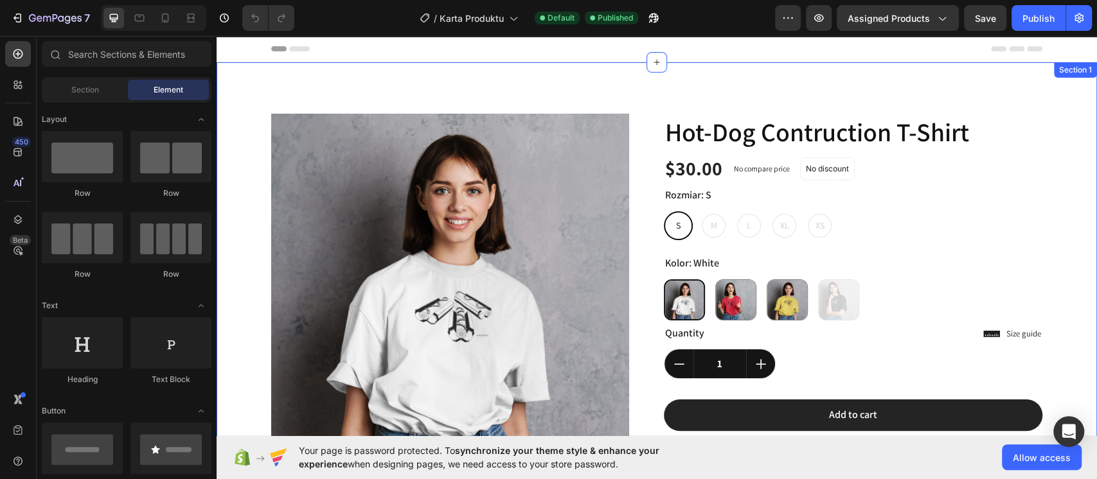
click at [251, 159] on div "Product Images Lorem ipsum dolor sit amet, consectetur Text Block 150+ Text Blo…" at bounding box center [656, 412] width 861 height 596
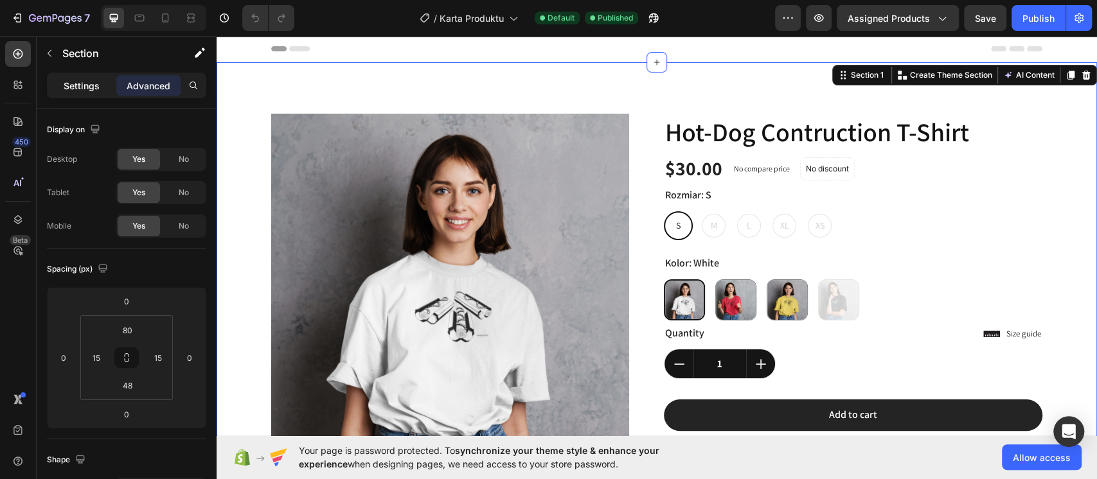
click at [86, 87] on p "Settings" at bounding box center [82, 85] width 36 height 13
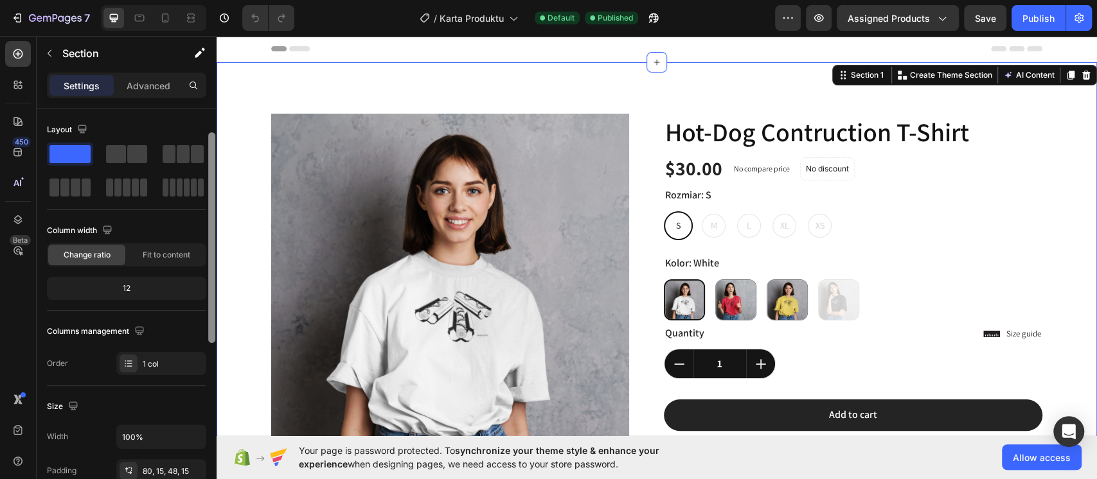
scroll to position [15, 0]
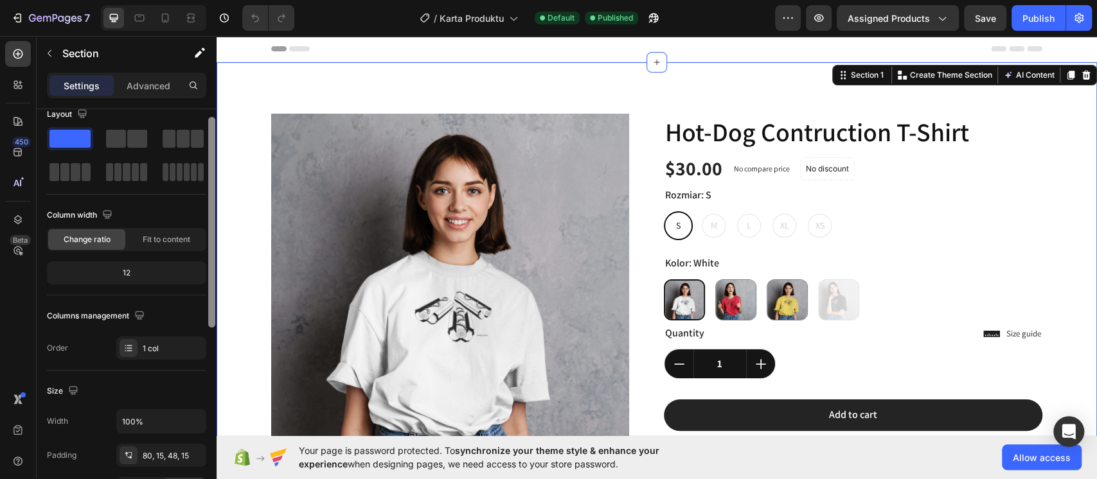
drag, startPoint x: 428, startPoint y: 189, endPoint x: 253, endPoint y: 295, distance: 205.0
click at [302, 244] on img at bounding box center [450, 293] width 358 height 358
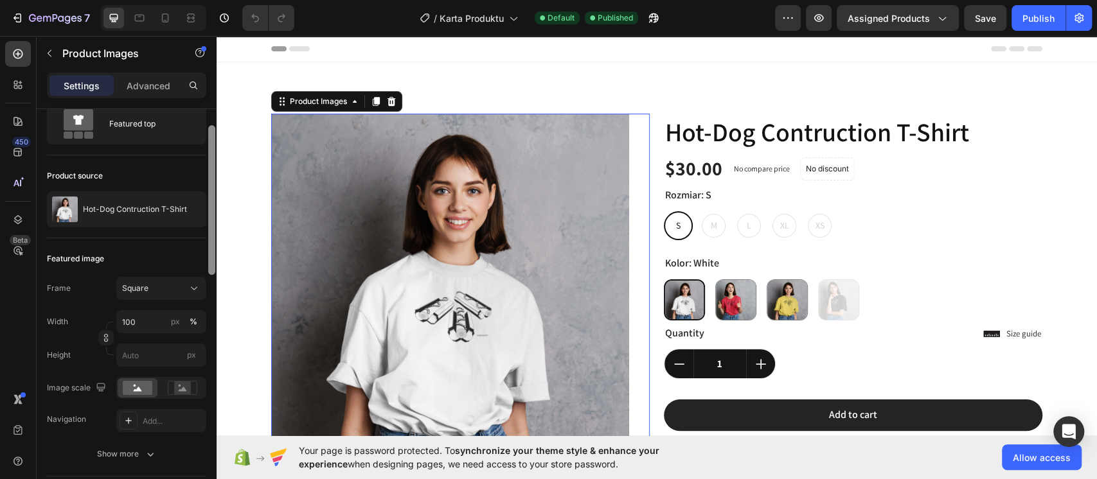
scroll to position [43, 0]
click at [78, 176] on div "Product source" at bounding box center [75, 178] width 56 height 12
click at [70, 154] on div at bounding box center [70, 154] width 0 height 0
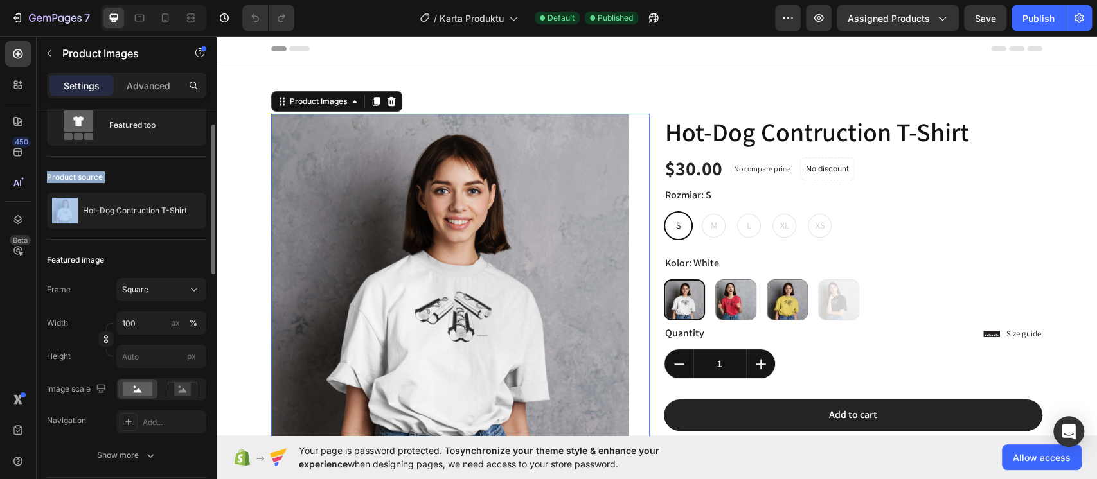
click at [73, 172] on div "Product source" at bounding box center [75, 178] width 56 height 12
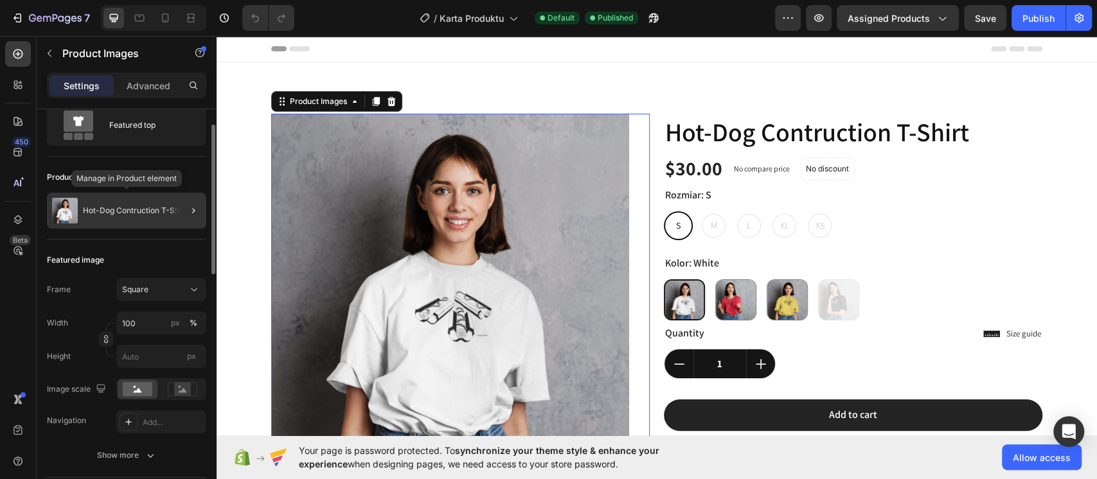
click at [129, 206] on p "Hot-Dog Contruction T-Shirt" at bounding box center [135, 210] width 104 height 9
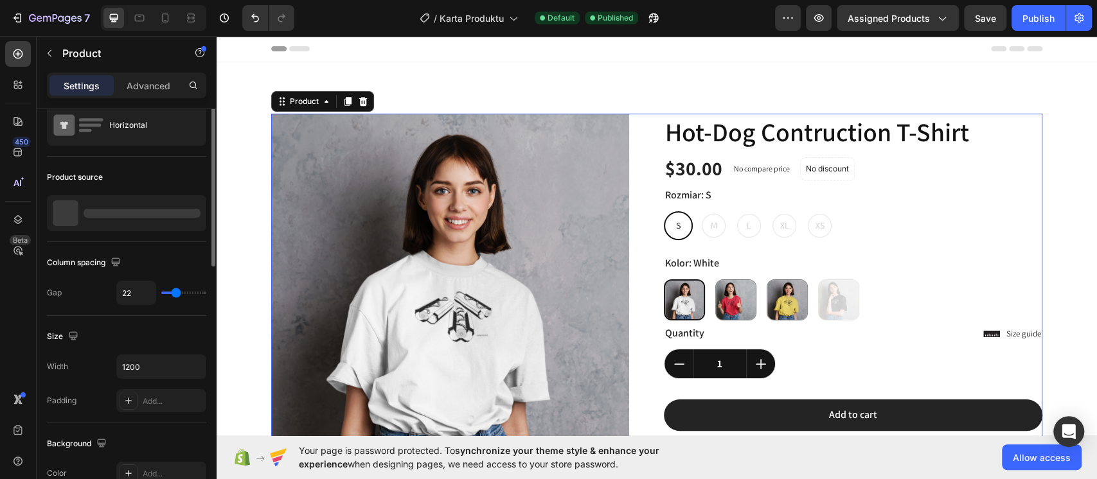
scroll to position [0, 0]
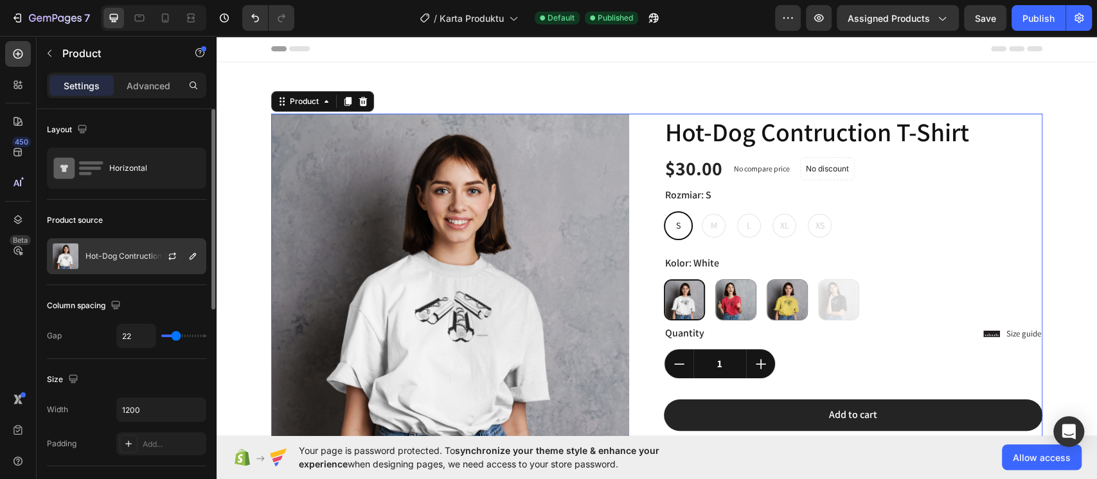
click at [116, 253] on p "Hot-Dog Contruction T-Shirt" at bounding box center [137, 256] width 104 height 9
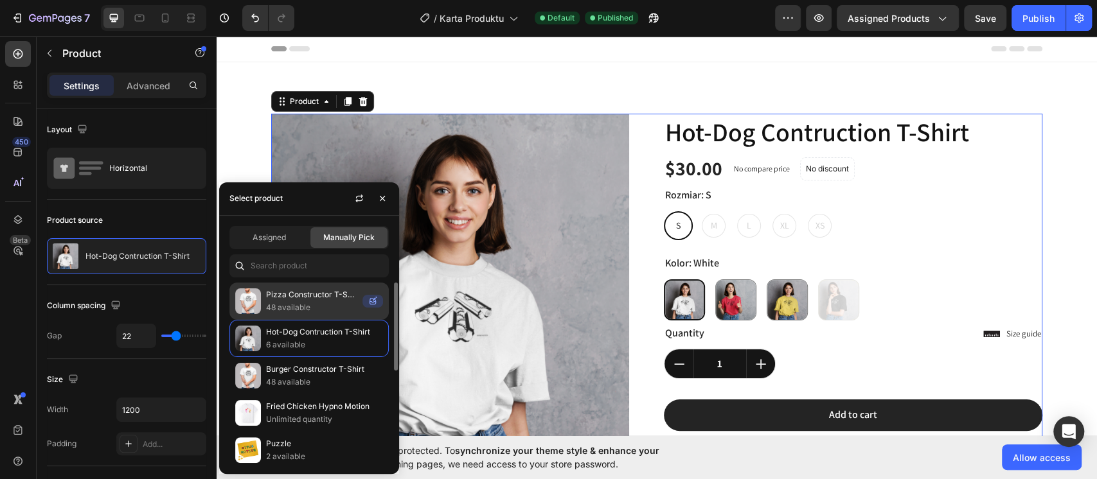
click at [334, 305] on p "48 available" at bounding box center [311, 307] width 91 height 13
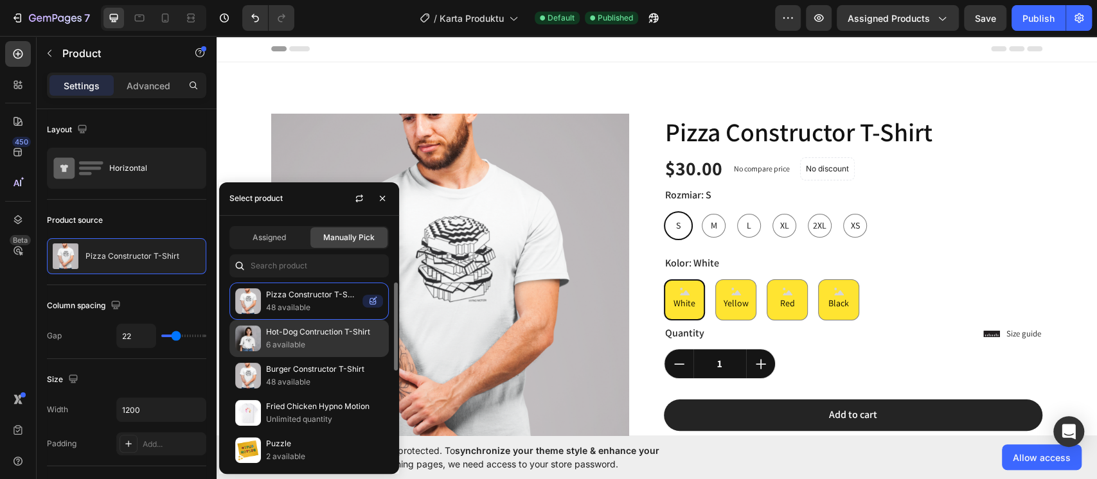
click at [312, 341] on p "6 available" at bounding box center [324, 345] width 117 height 13
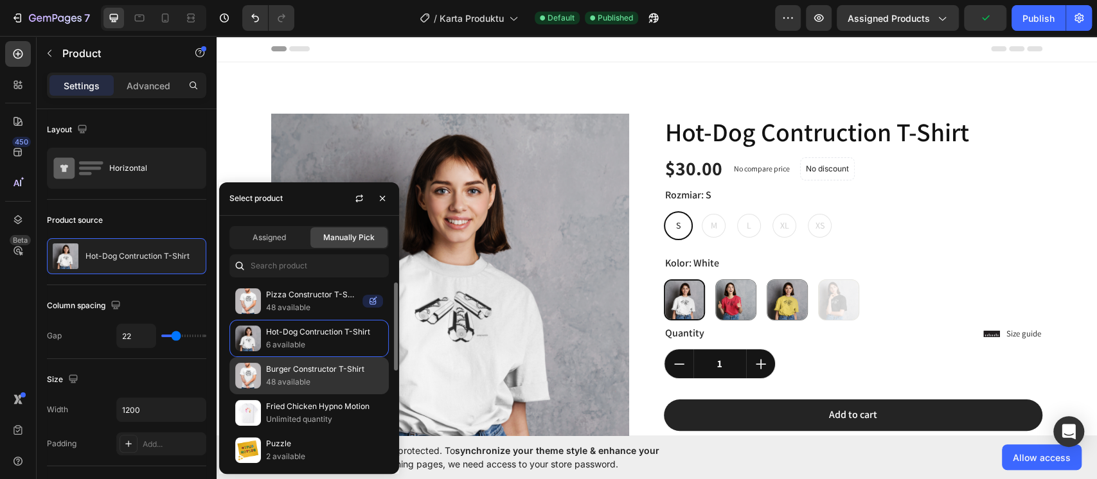
click at [314, 368] on p "Burger Constructor T-Shirt" at bounding box center [324, 369] width 117 height 13
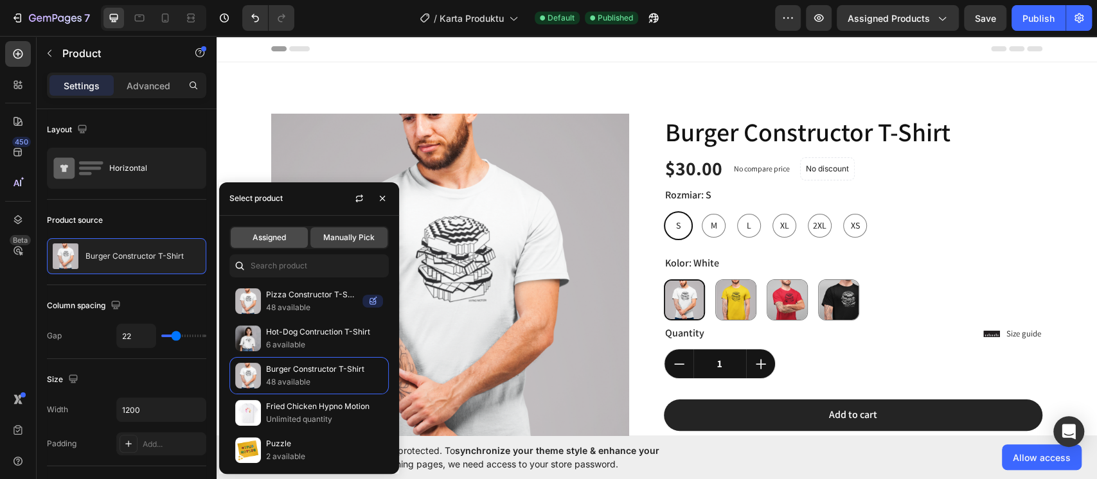
click at [278, 244] on div "Assigned" at bounding box center [269, 238] width 77 height 21
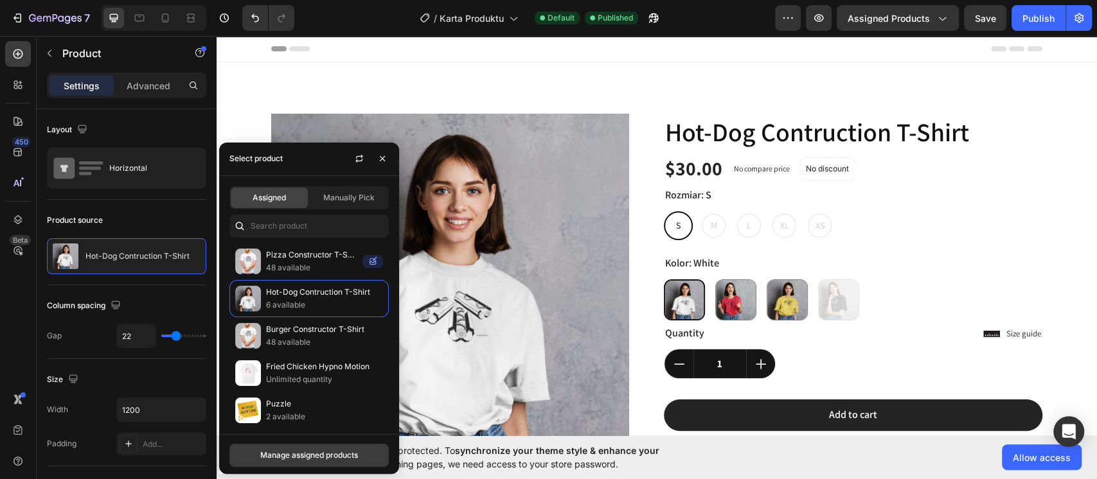
click at [343, 455] on div "Manage assigned products" at bounding box center [309, 456] width 98 height 12
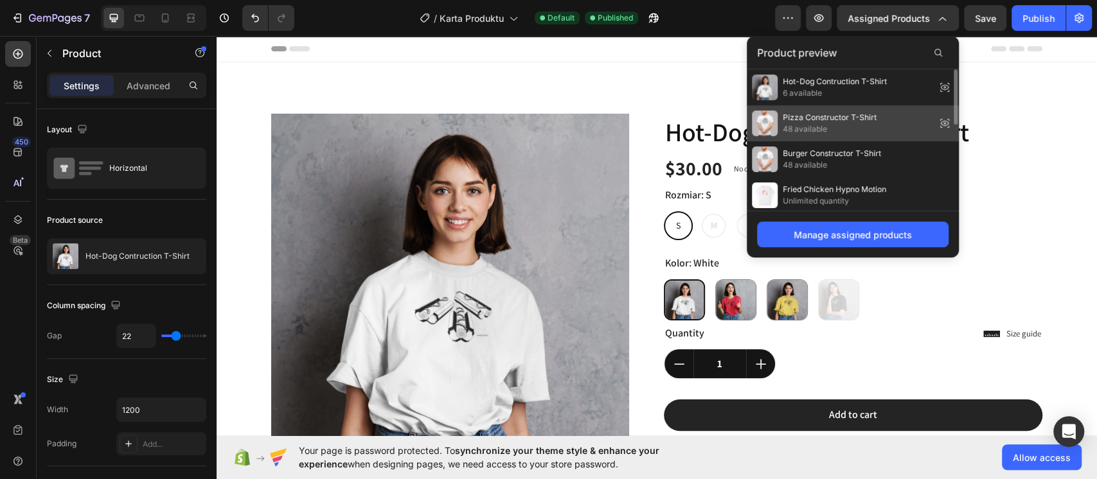
click at [942, 118] on icon at bounding box center [945, 123] width 18 height 18
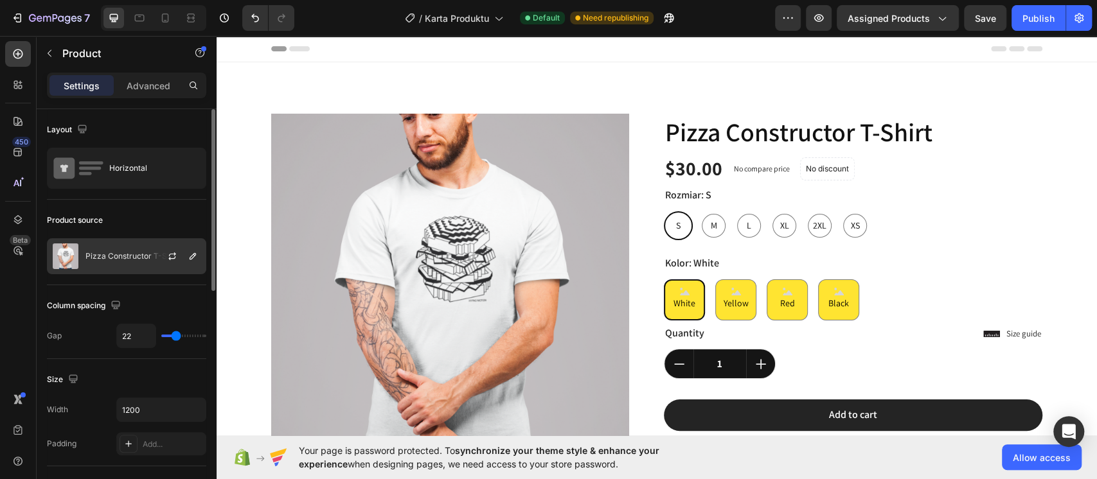
click at [131, 258] on p "Pizza Constructor T-Shirt" at bounding box center [132, 256] width 94 height 9
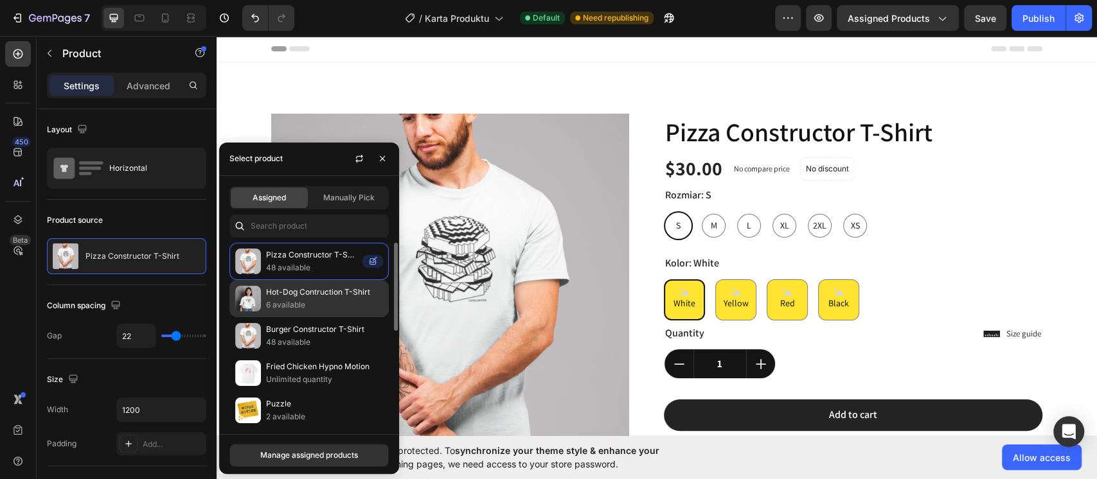
click at [303, 299] on p "6 available" at bounding box center [324, 305] width 117 height 13
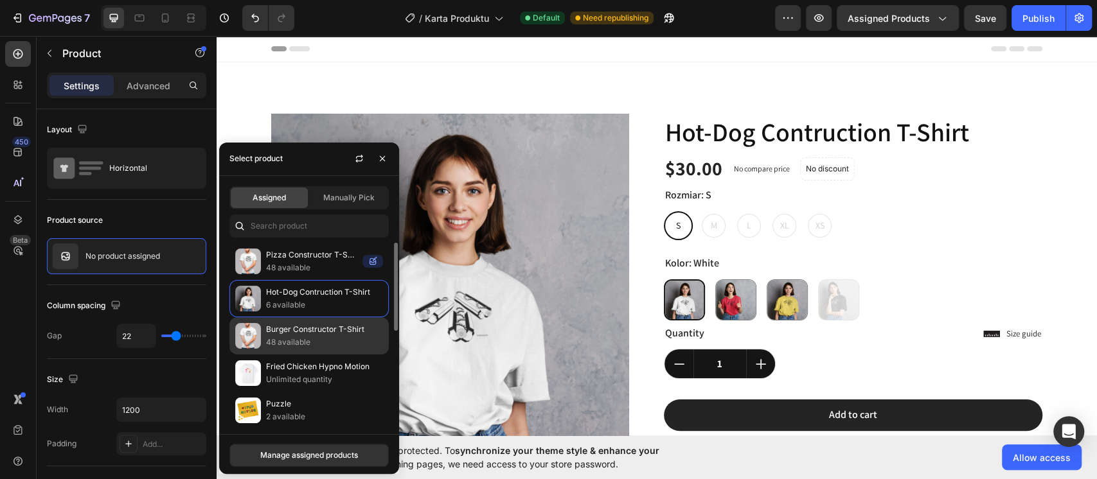
click at [366, 339] on p "48 available" at bounding box center [324, 342] width 117 height 13
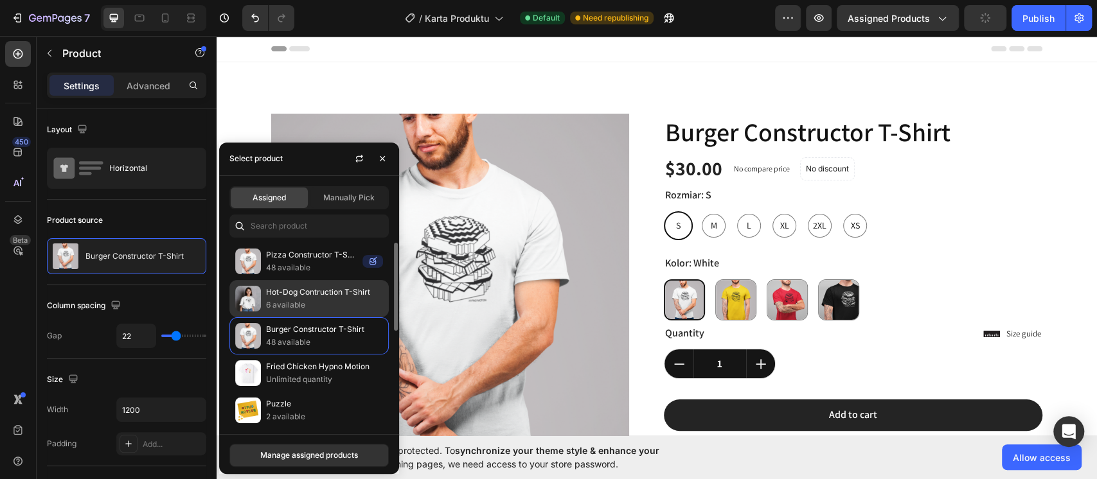
click at [366, 301] on p "6 available" at bounding box center [324, 305] width 117 height 13
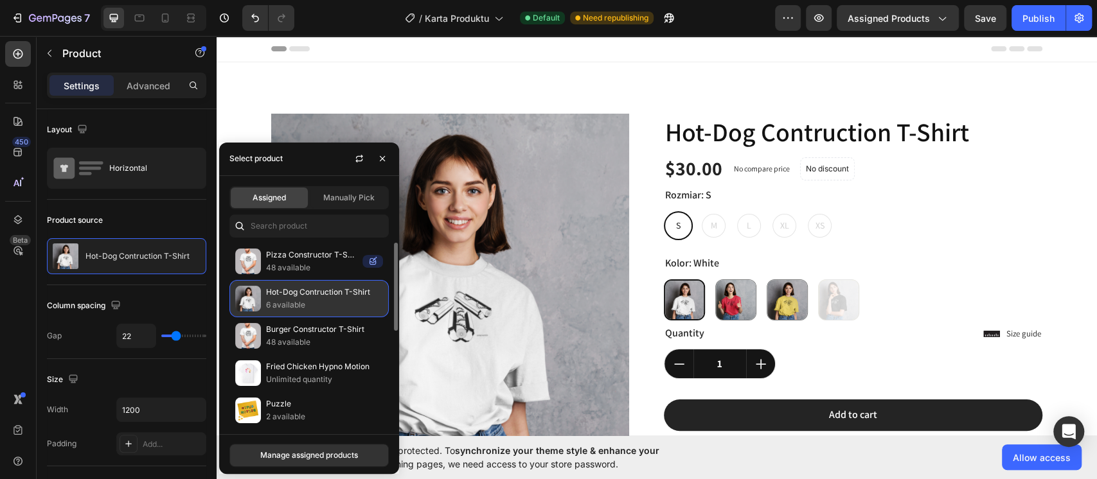
click at [366, 301] on p "6 available" at bounding box center [324, 305] width 117 height 13
click at [335, 302] on p "6 available" at bounding box center [324, 305] width 117 height 13
drag, startPoint x: 335, startPoint y: 302, endPoint x: 285, endPoint y: 220, distance: 95.8
click at [335, 302] on p "6 available" at bounding box center [324, 305] width 117 height 13
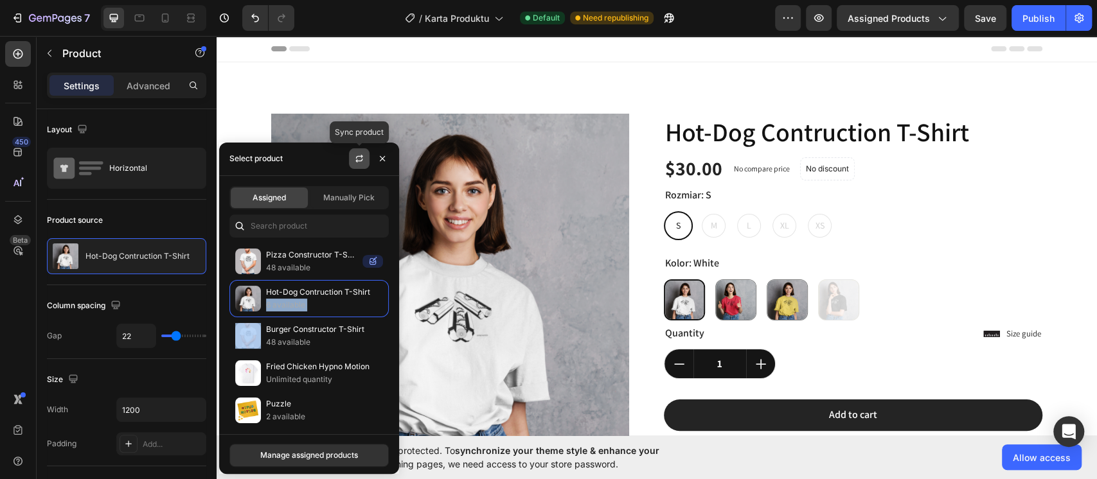
click at [364, 162] on icon "button" at bounding box center [359, 159] width 10 height 10
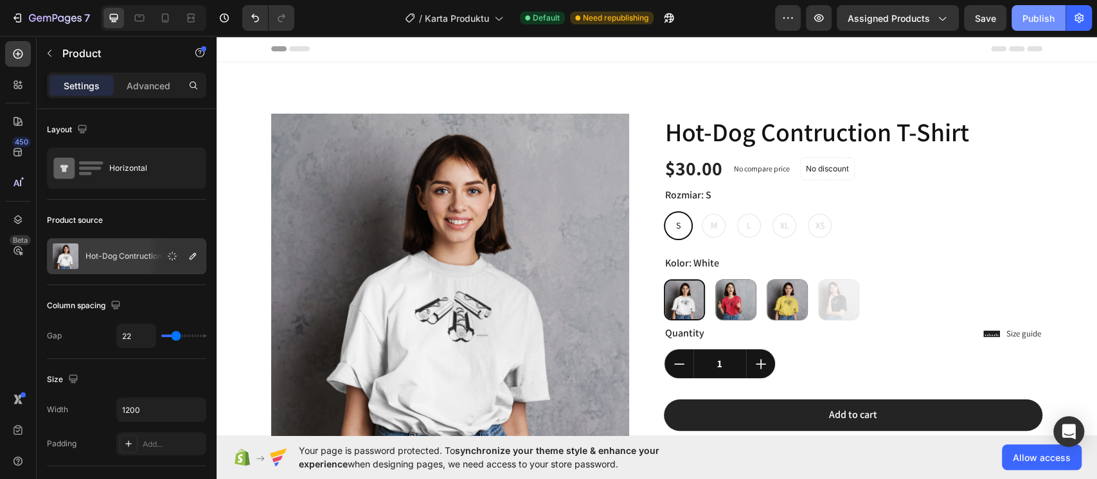
click at [1038, 24] on div "Publish" at bounding box center [1038, 18] width 32 height 13
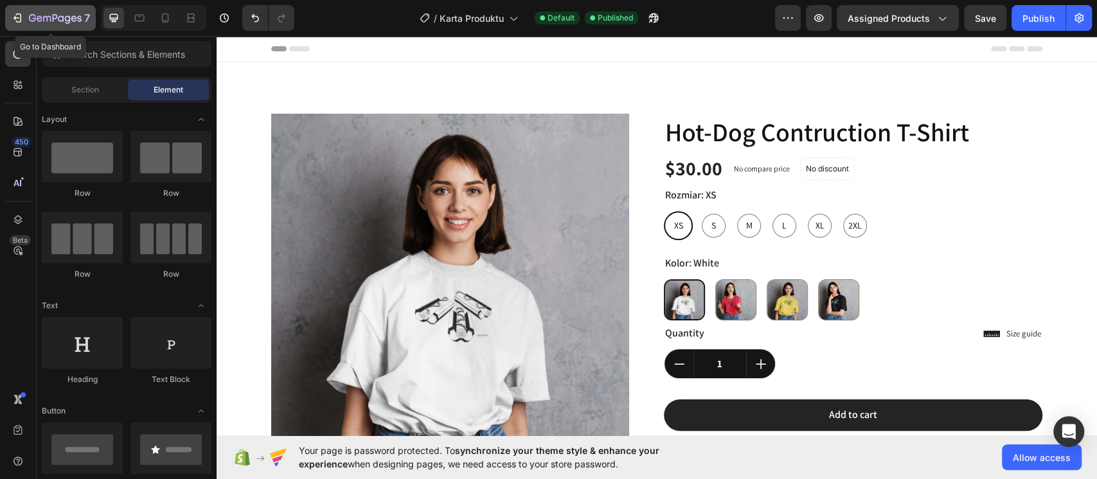
click at [40, 13] on icon "button" at bounding box center [55, 18] width 53 height 11
